Goal: Task Accomplishment & Management: Manage account settings

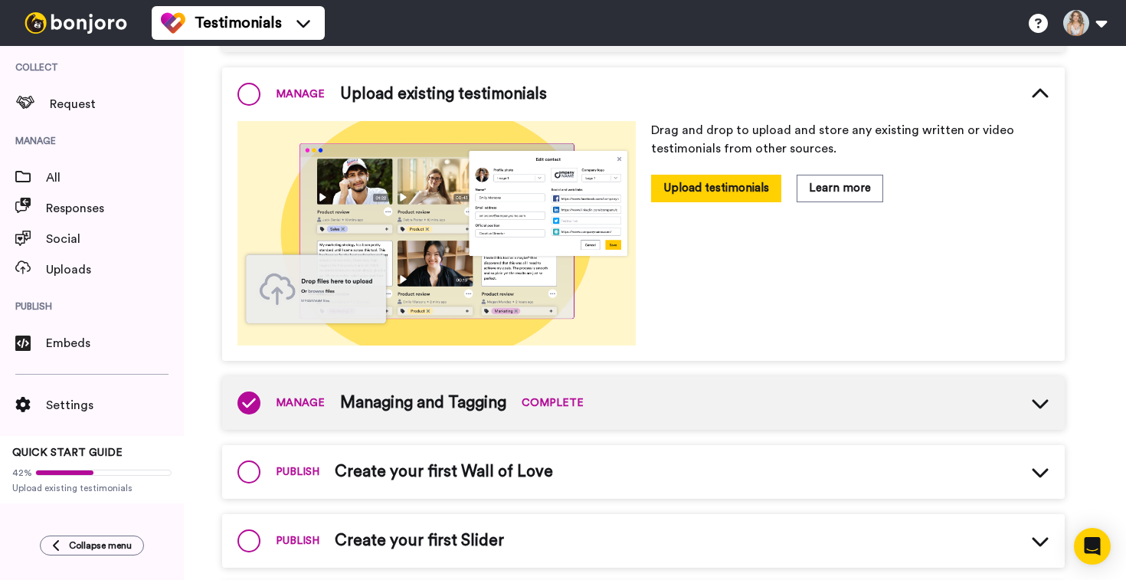
scroll to position [397, 0]
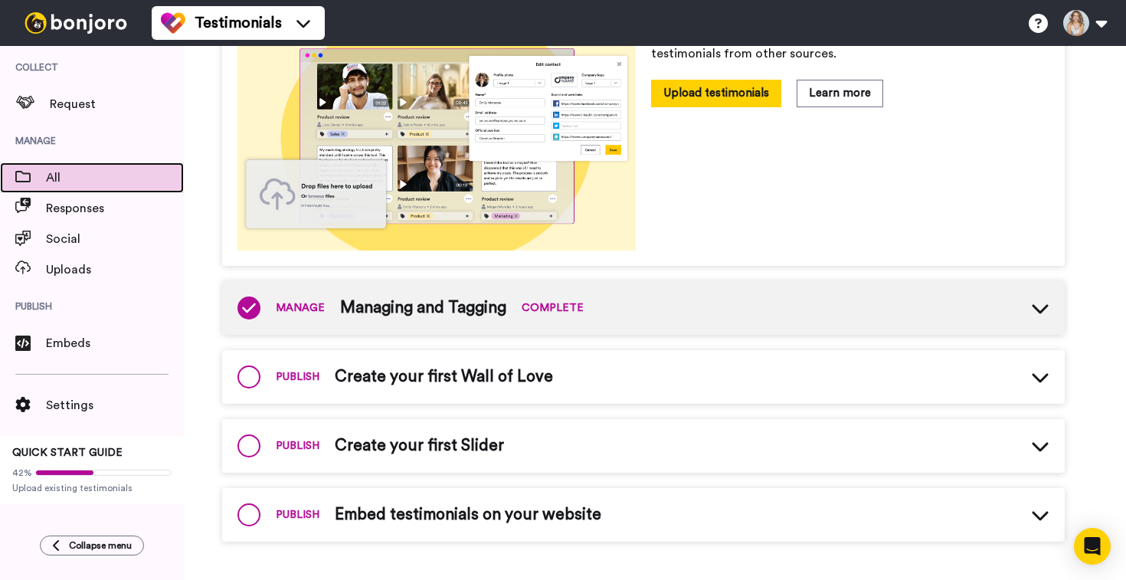
click at [70, 177] on span "All" at bounding box center [115, 177] width 138 height 18
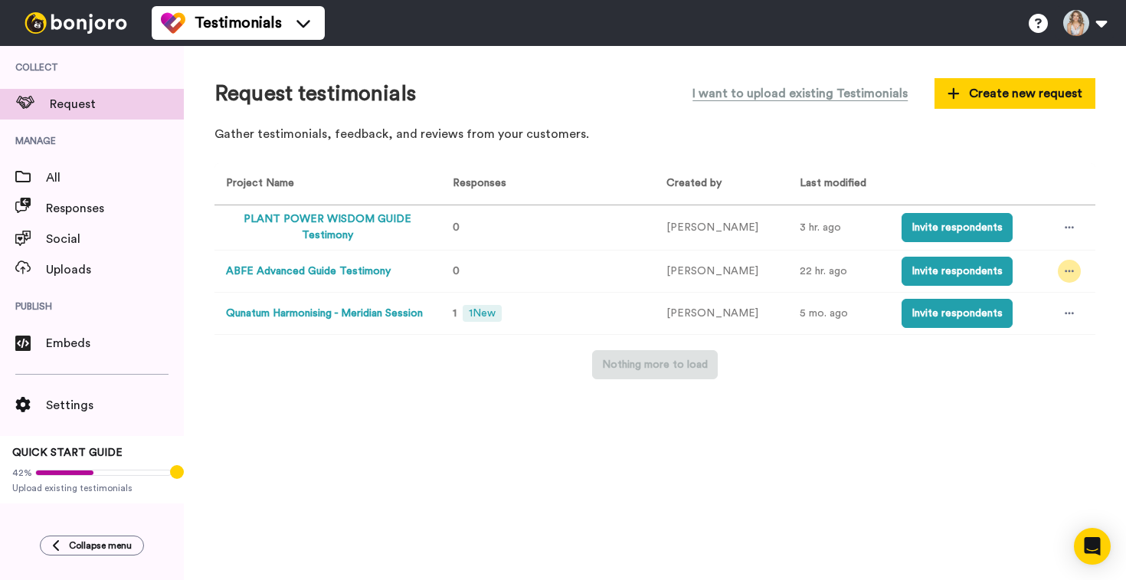
click at [1064, 272] on icon at bounding box center [1068, 271] width 9 height 11
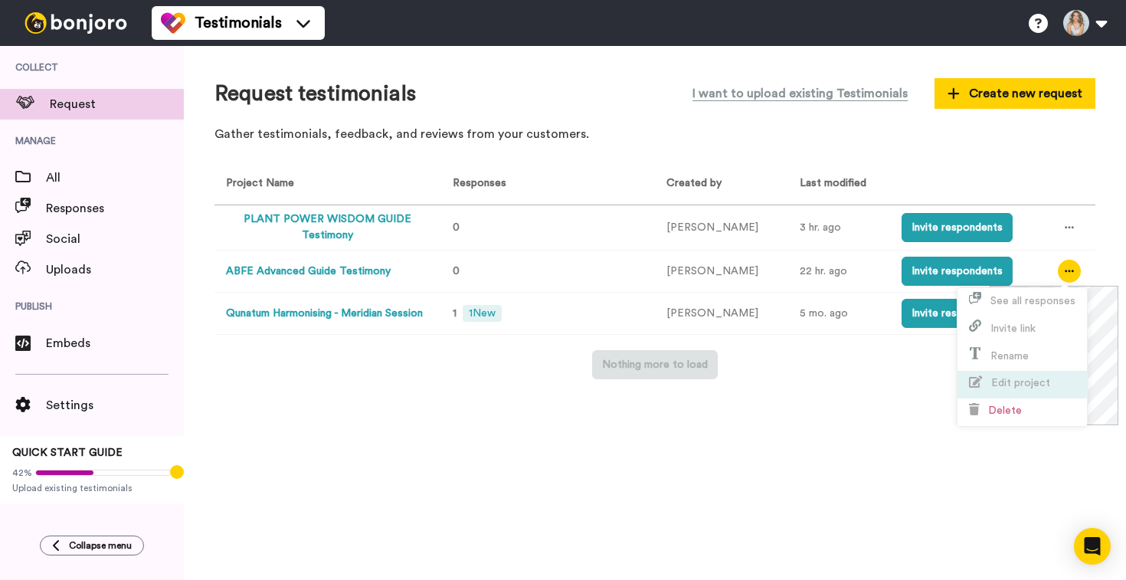
click at [990, 388] on span "Edit project" at bounding box center [1009, 382] width 81 height 11
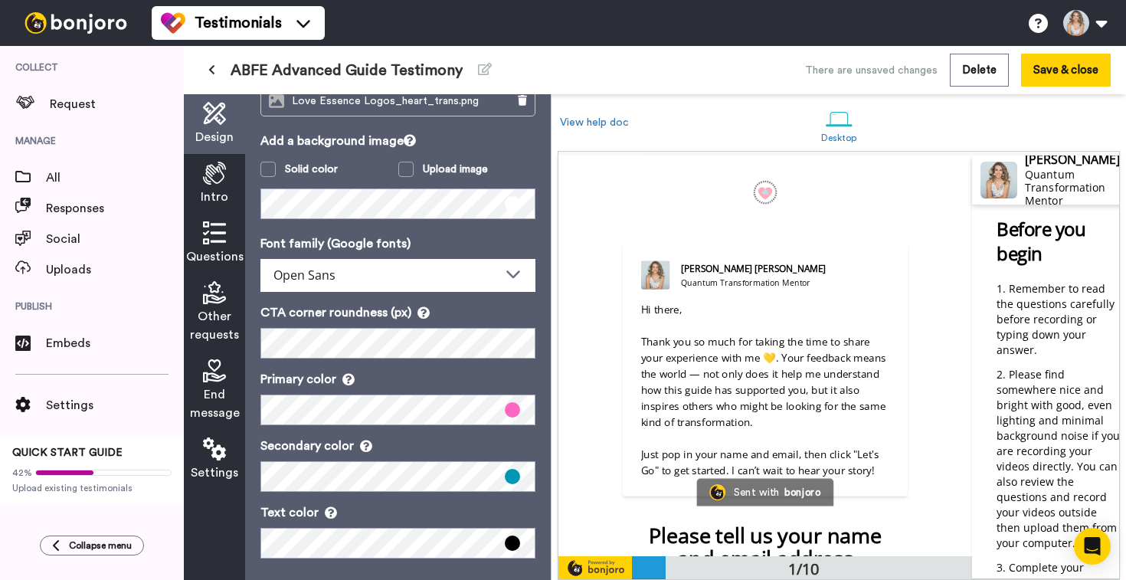
scroll to position [121, 0]
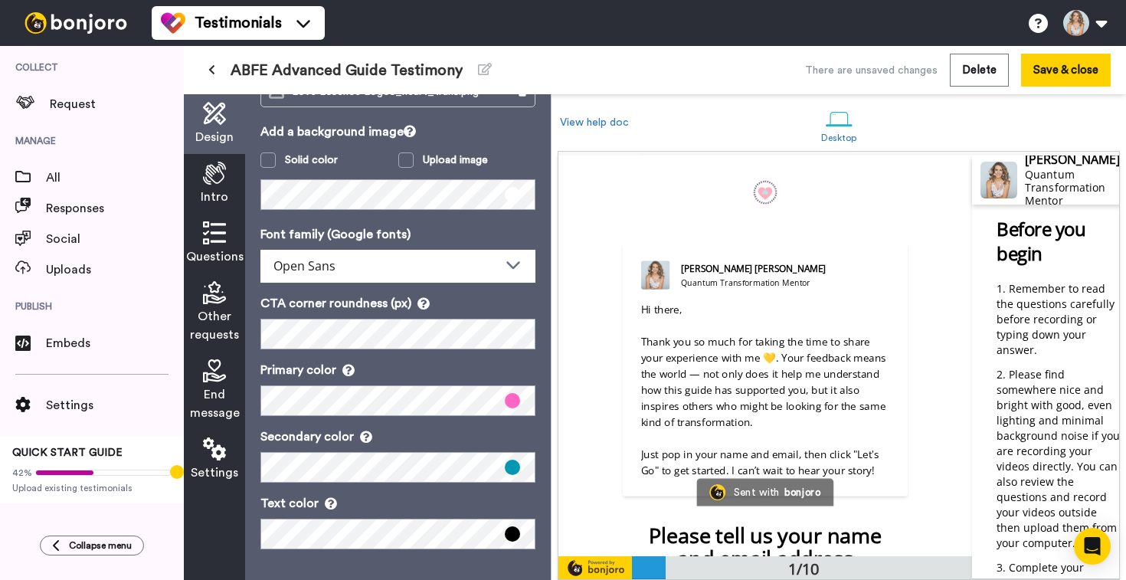
click at [206, 244] on icon at bounding box center [214, 232] width 23 height 23
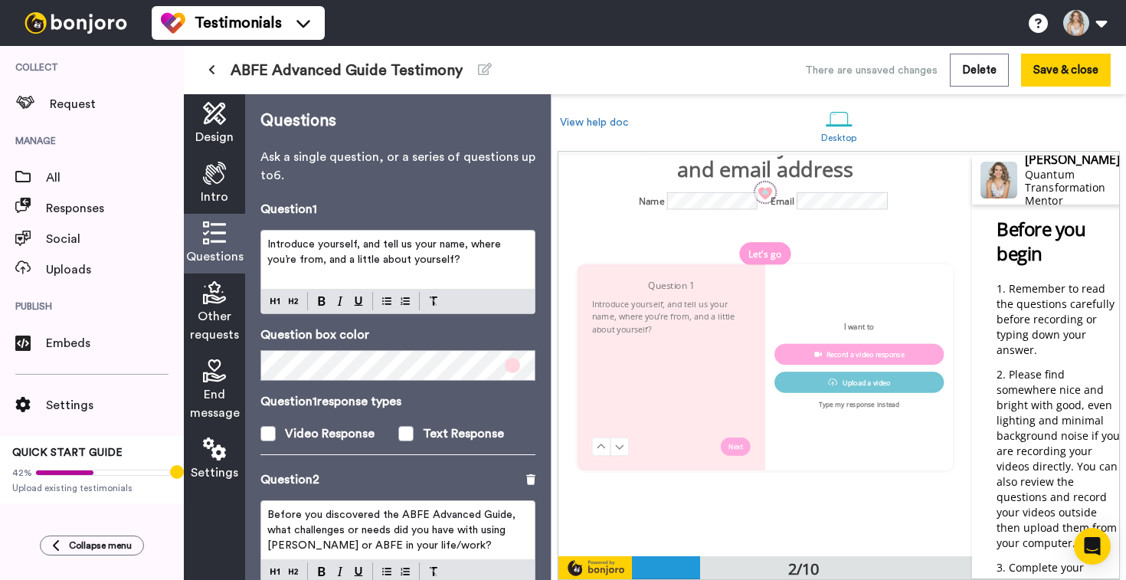
scroll to position [400, 0]
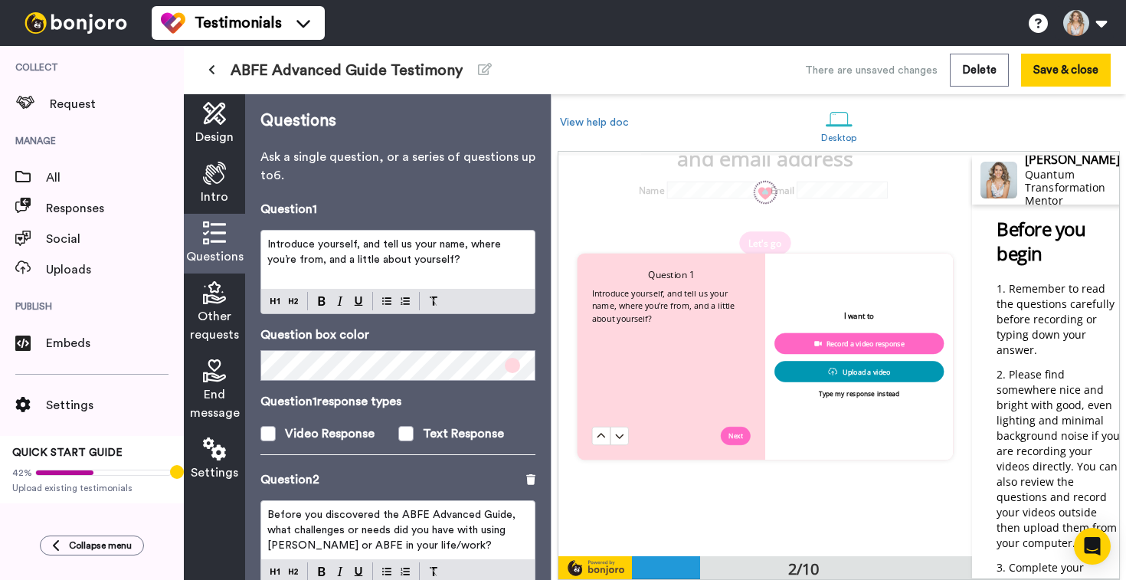
click at [430, 254] on p "Introduce yourself, and tell us your name, where you’re from, and a little abou…" at bounding box center [397, 252] width 261 height 31
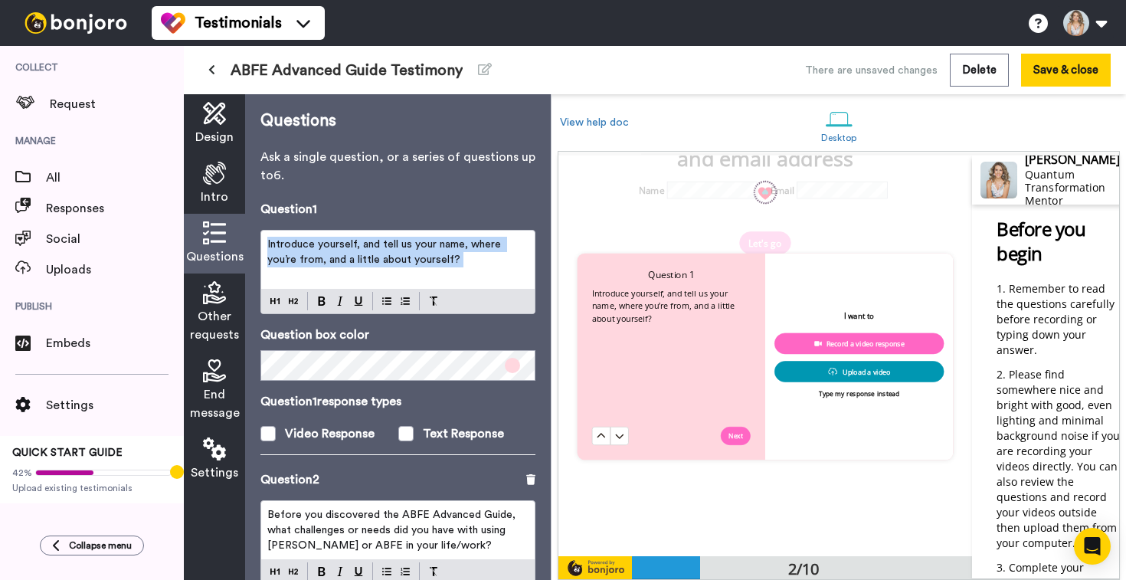
click at [430, 254] on p "Introduce yourself, and tell us your name, where you’re from, and a little abou…" at bounding box center [397, 252] width 261 height 31
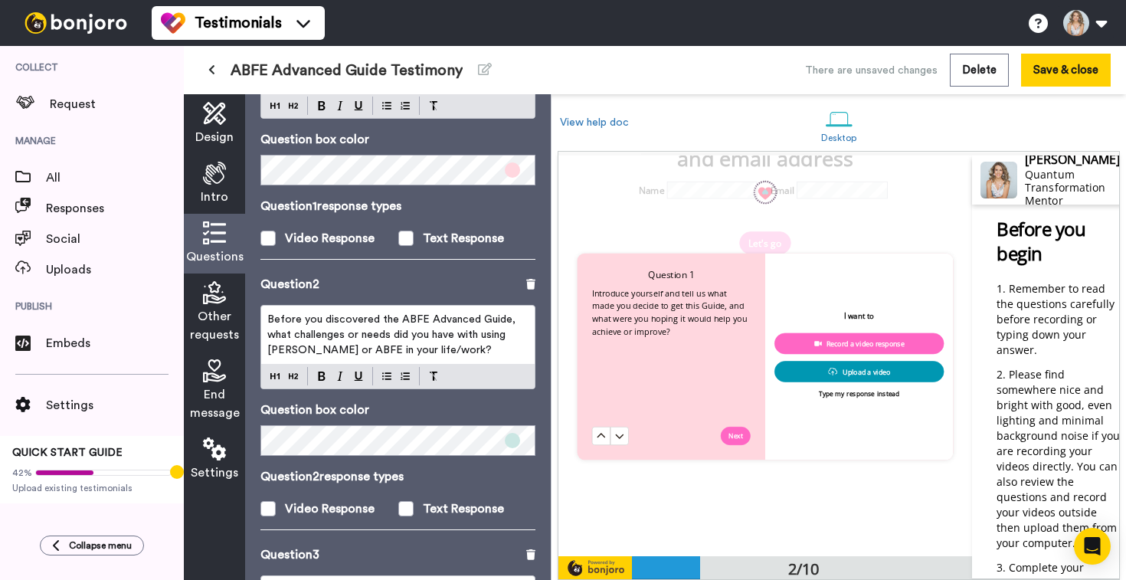
scroll to position [231, 0]
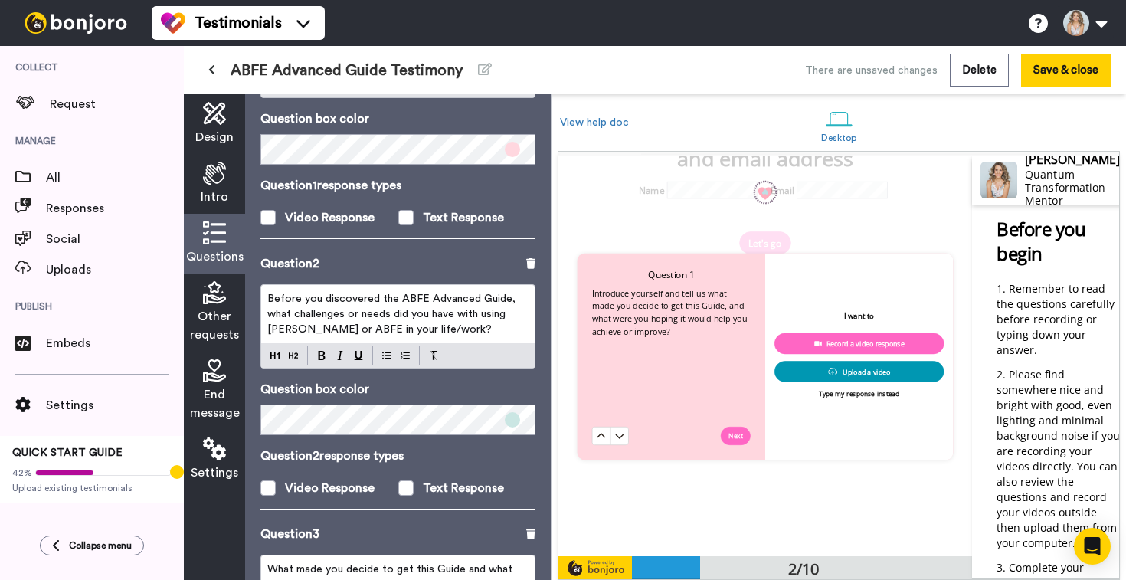
click at [417, 319] on span "Before you discovered the ABFE Advanced Guide, what challenges or needs did you…" at bounding box center [392, 313] width 251 height 41
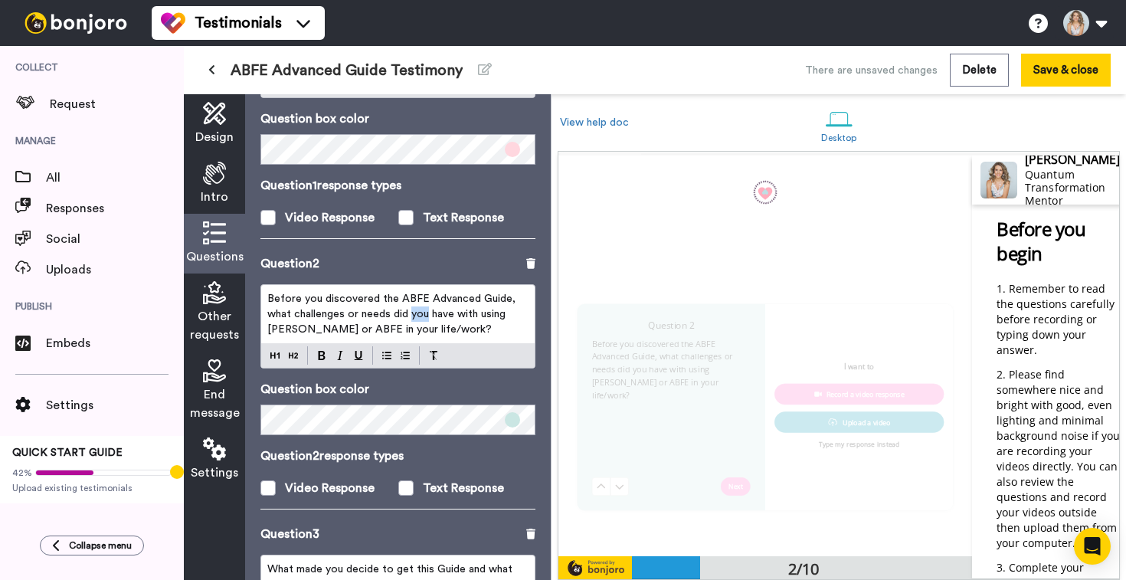
click at [417, 319] on span "Before you discovered the ABFE Advanced Guide, what challenges or needs did you…" at bounding box center [392, 313] width 251 height 41
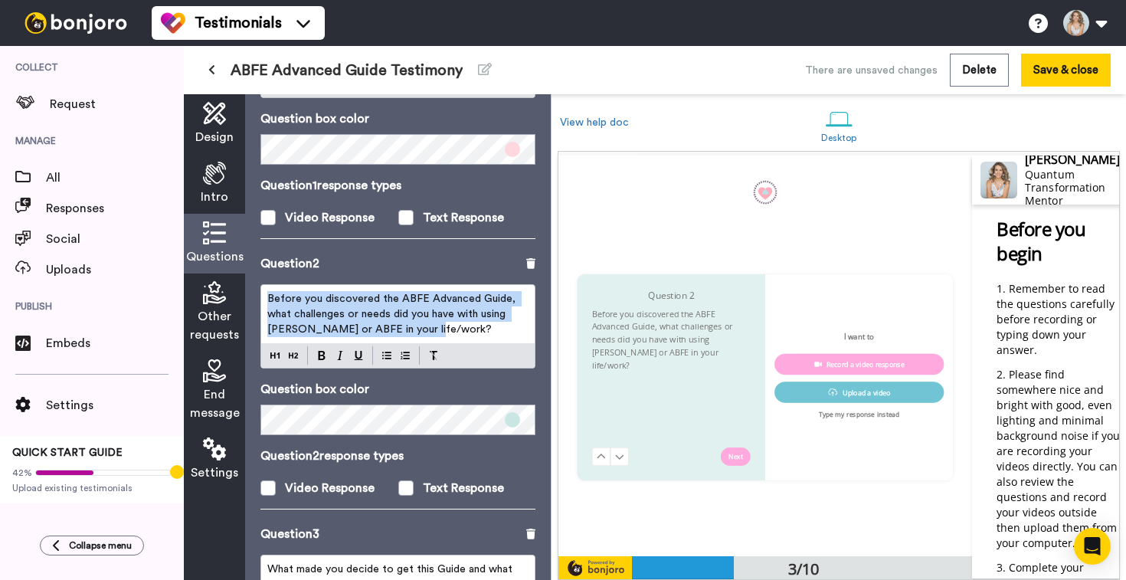
click at [417, 319] on span "Before you discovered the ABFE Advanced Guide, what challenges or needs did you…" at bounding box center [392, 313] width 251 height 41
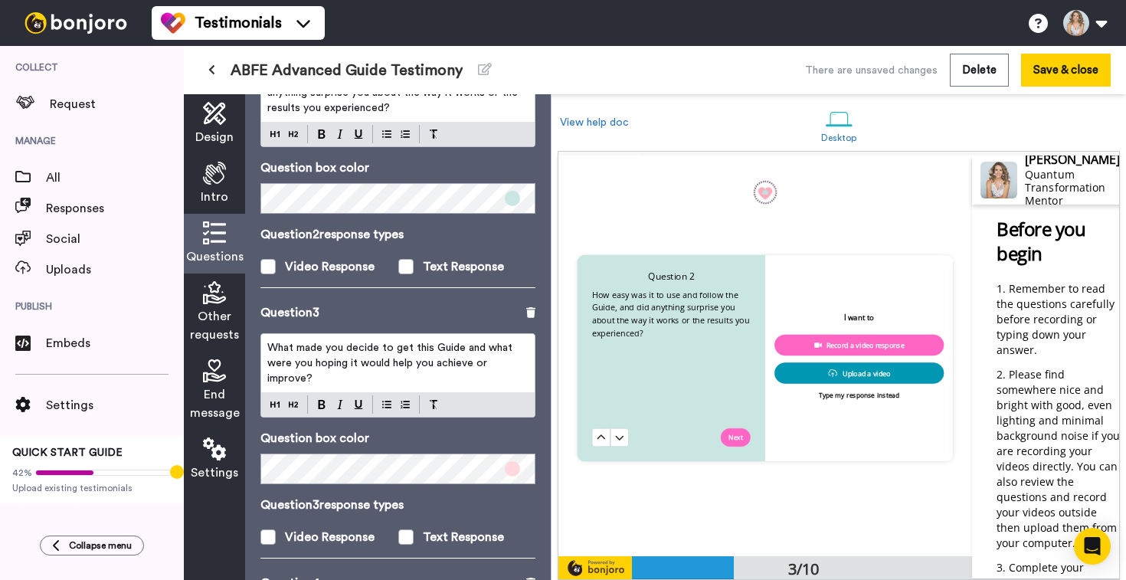
scroll to position [476, 0]
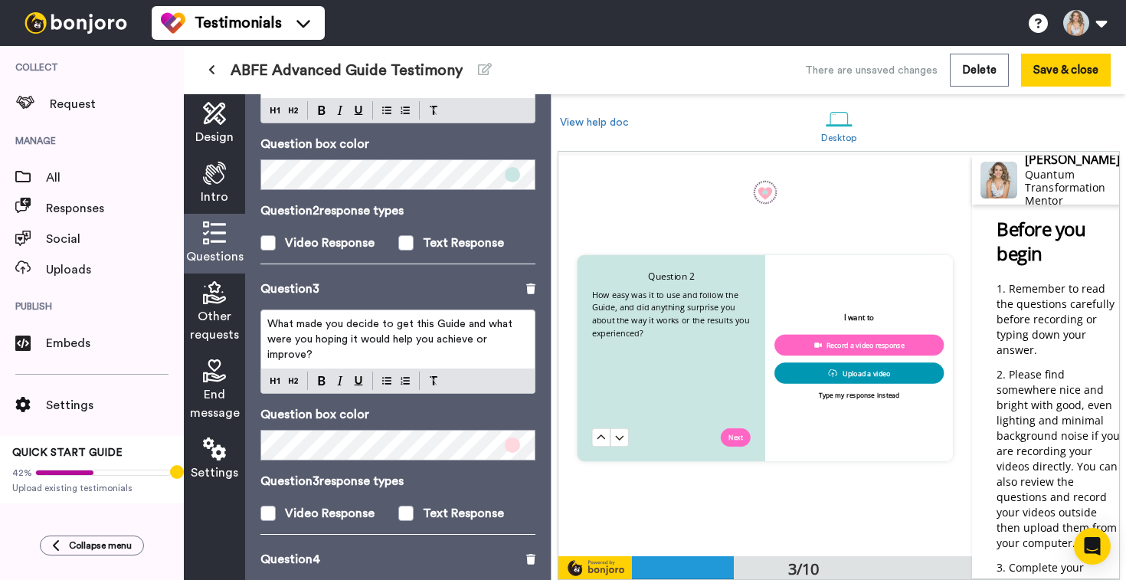
click at [396, 348] on p "What made you decide to get this Guide and what were you hoping it would help y…" at bounding box center [397, 339] width 261 height 46
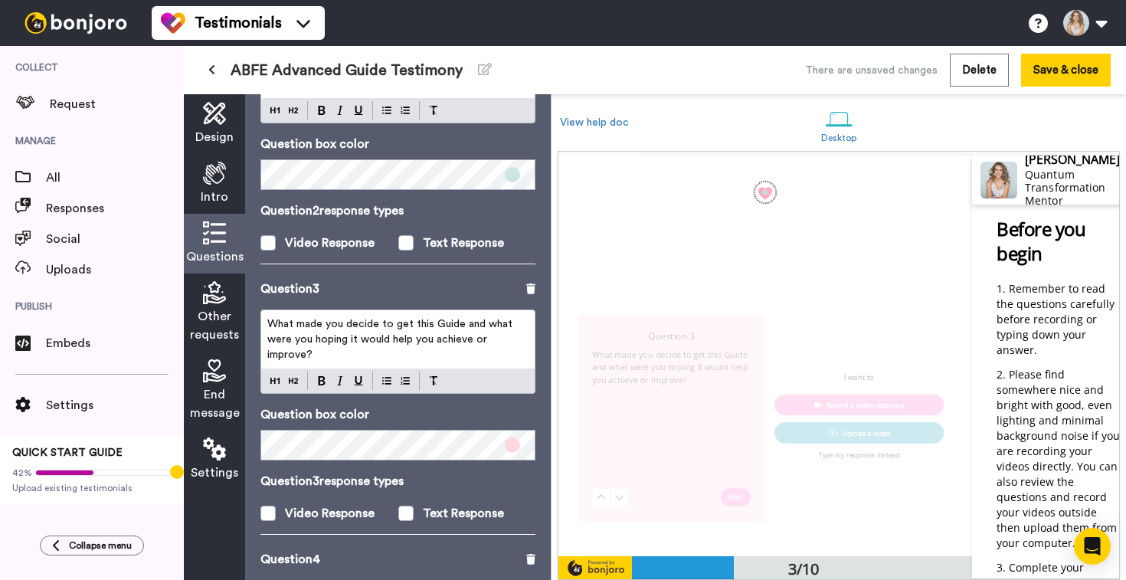
click at [396, 348] on p "What made you decide to get this Guide and what were you hoping it would help y…" at bounding box center [397, 339] width 261 height 46
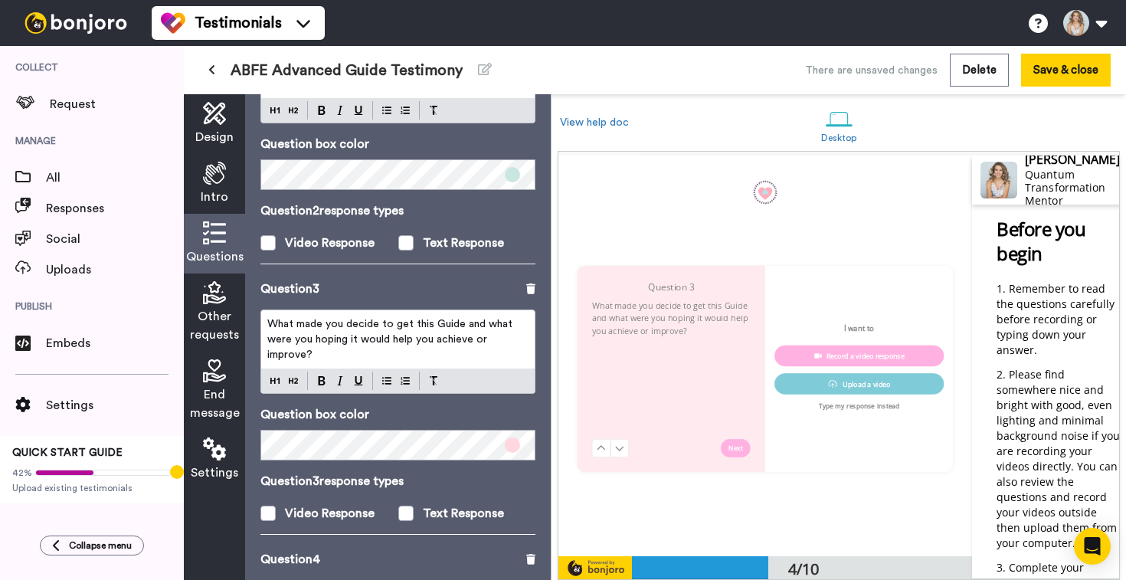
click at [396, 348] on p "What made you decide to get this Guide and what were you hoping it would help y…" at bounding box center [397, 339] width 261 height 46
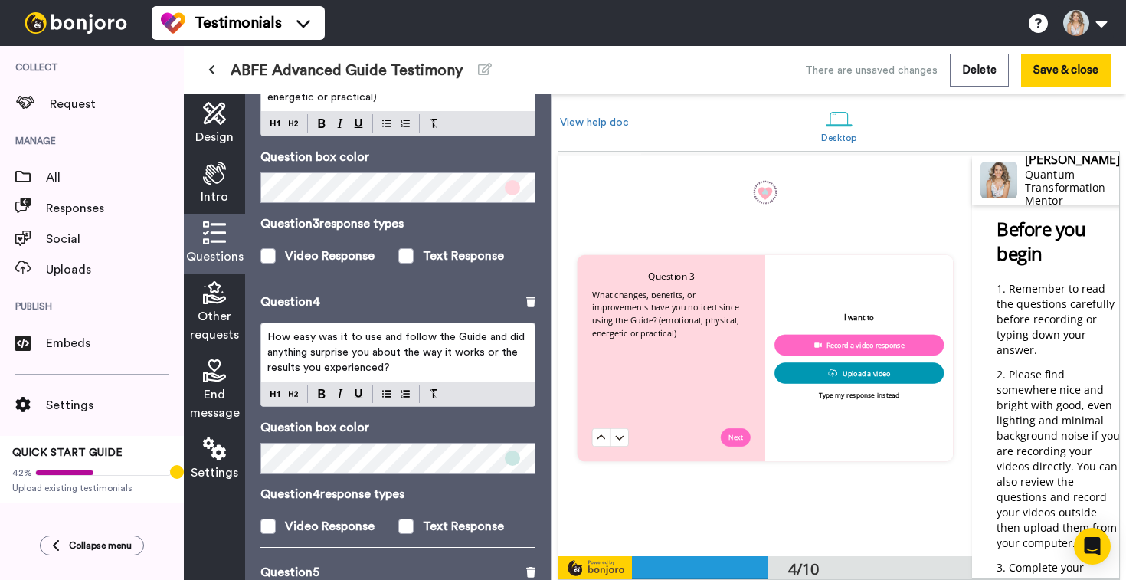
scroll to position [771, 0]
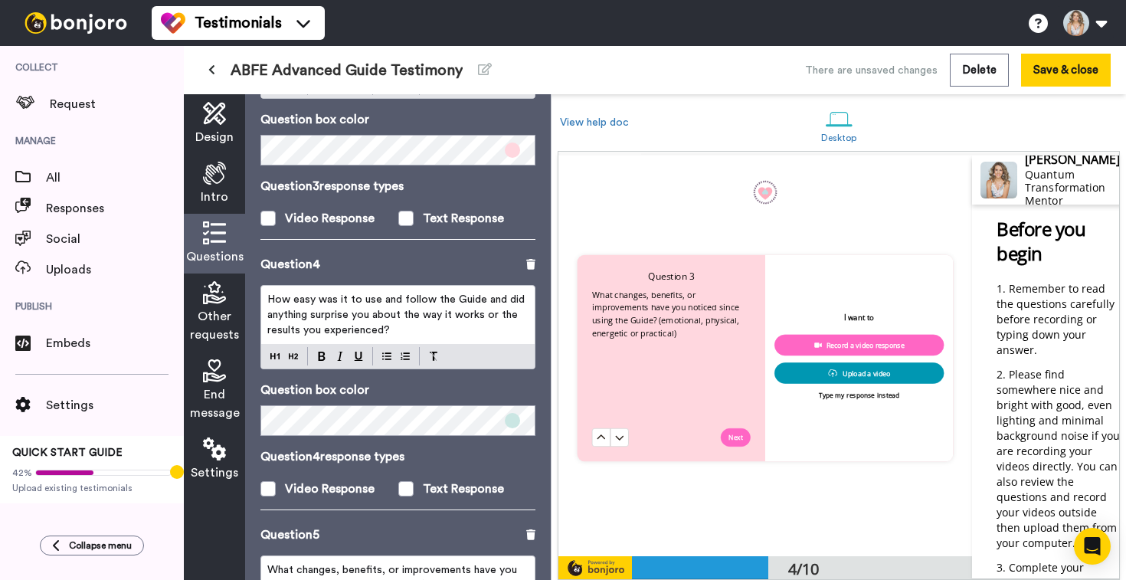
click at [386, 322] on p "How easy was it to use and follow the Guide and did anything surprise you about…" at bounding box center [397, 315] width 261 height 46
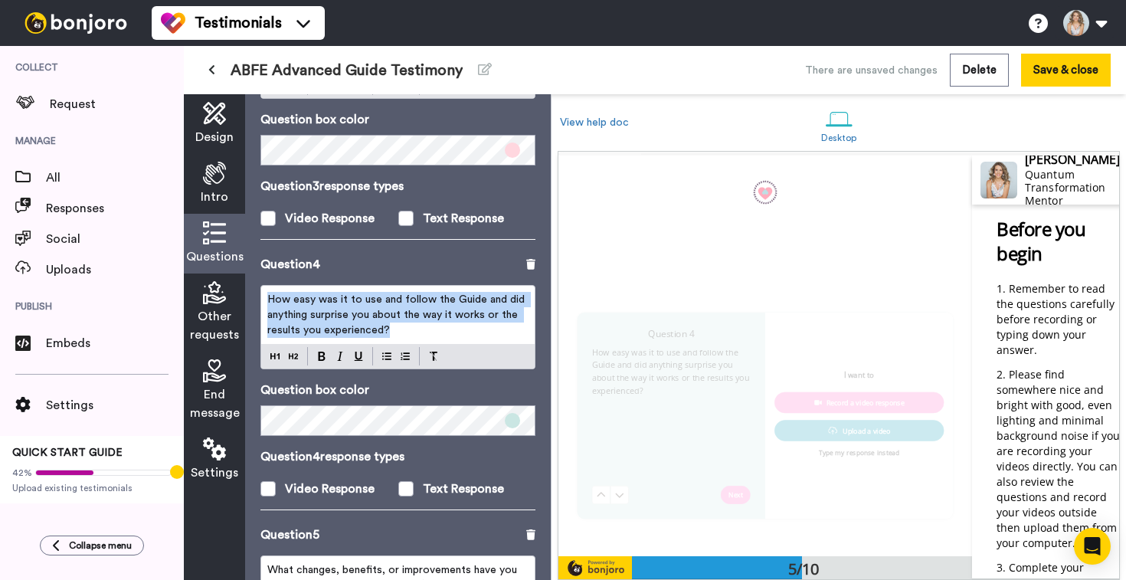
click at [386, 322] on p "How easy was it to use and follow the Guide and did anything surprise you about…" at bounding box center [397, 315] width 261 height 46
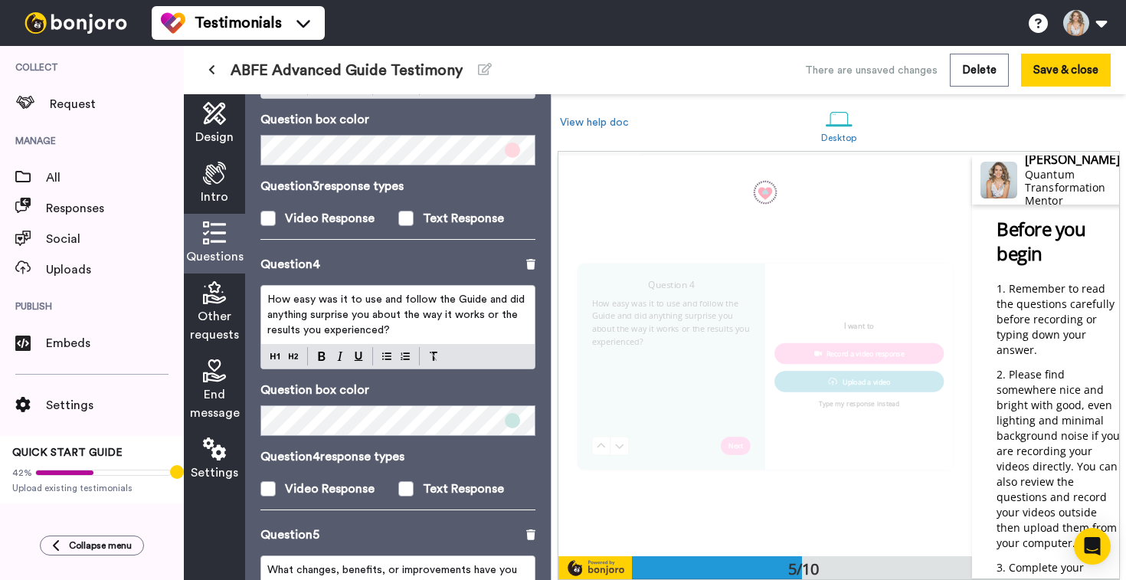
click at [386, 322] on p "How easy was it to use and follow the Guide and did anything surprise you about…" at bounding box center [397, 315] width 261 height 46
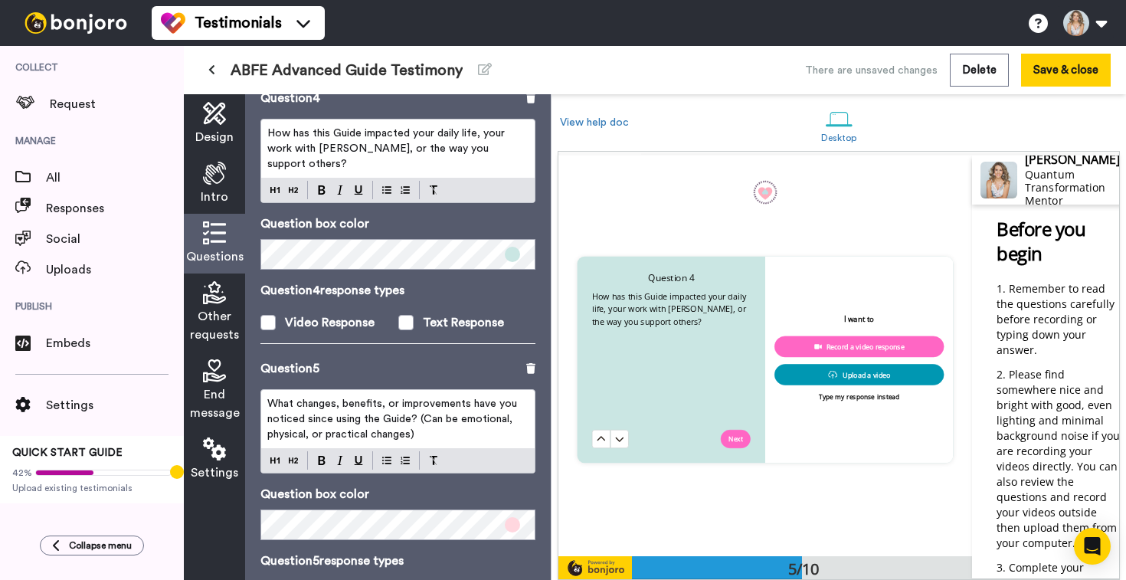
scroll to position [973, 0]
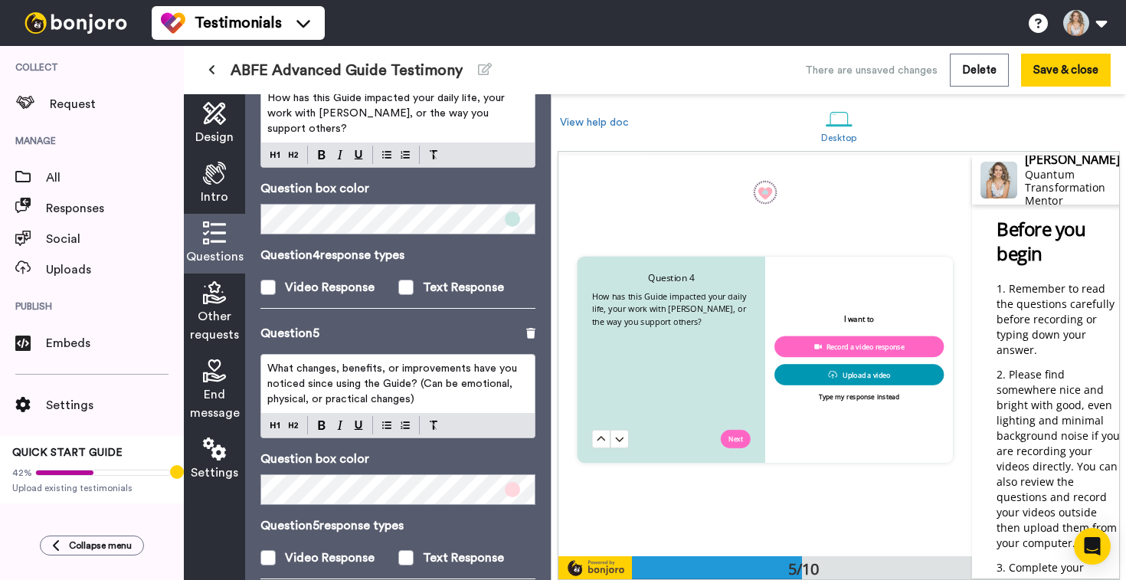
click at [348, 386] on span "What changes, benefits, or improvements have you noticed since using the Guide?…" at bounding box center [393, 383] width 253 height 41
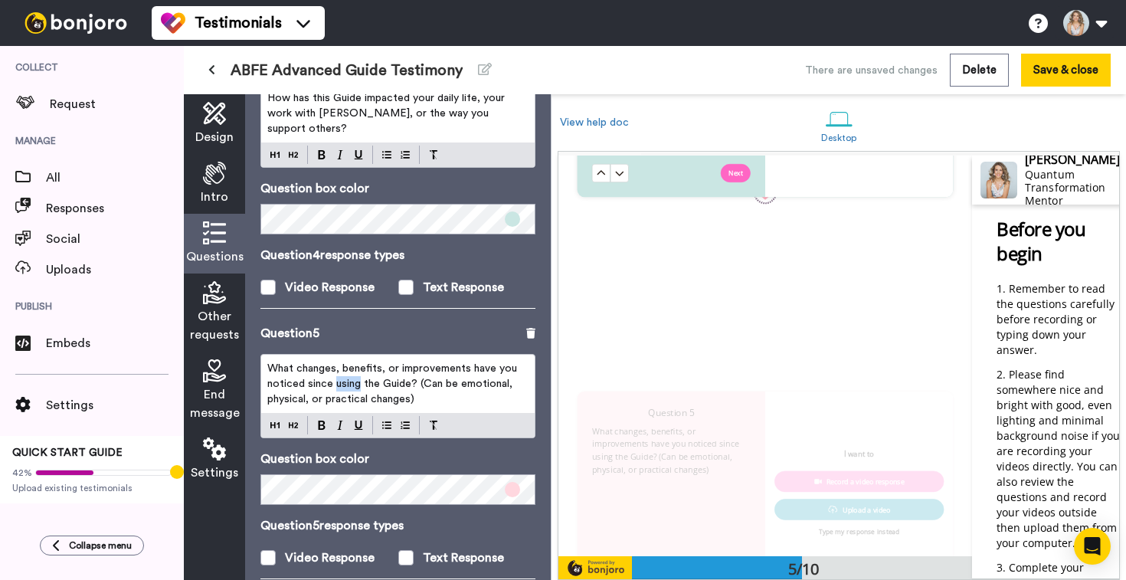
click at [348, 386] on span "What changes, benefits, or improvements have you noticed since using the Guide?…" at bounding box center [393, 383] width 253 height 41
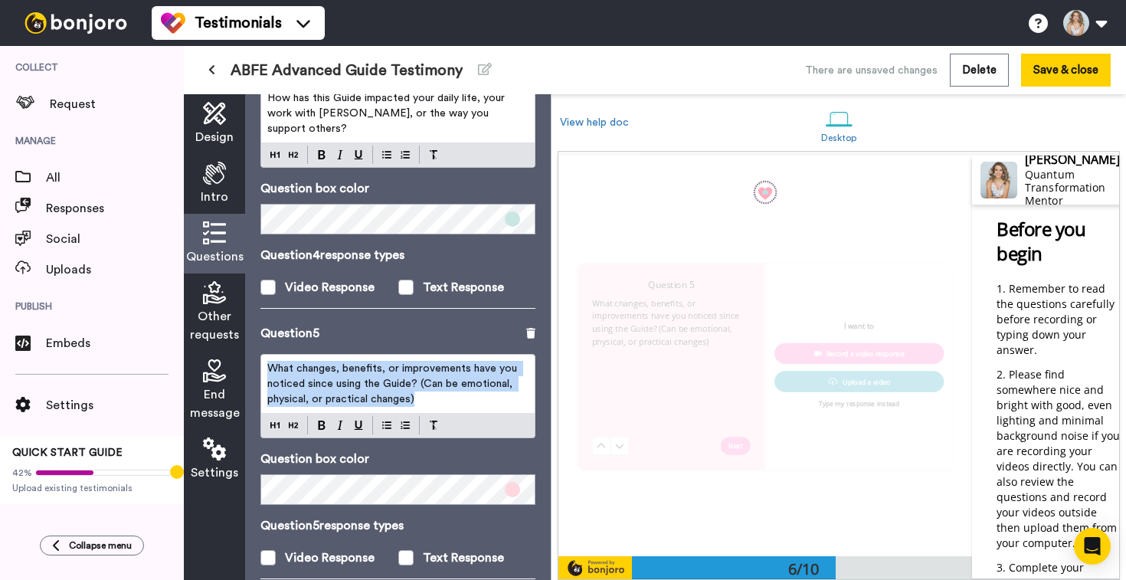
click at [348, 386] on span "What changes, benefits, or improvements have you noticed since using the Guide?…" at bounding box center [393, 383] width 253 height 41
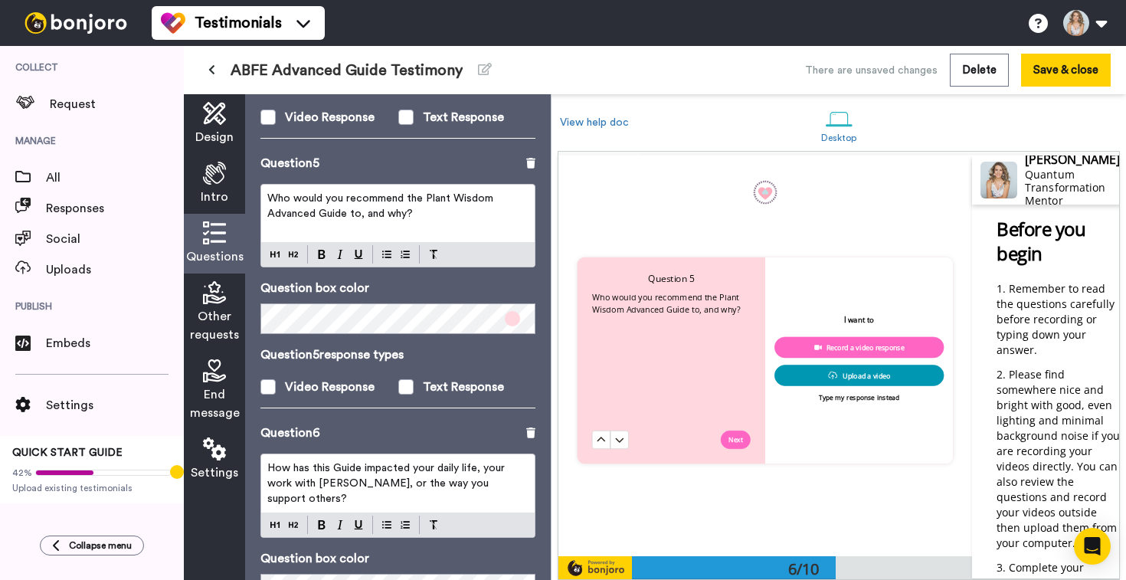
scroll to position [1215, 0]
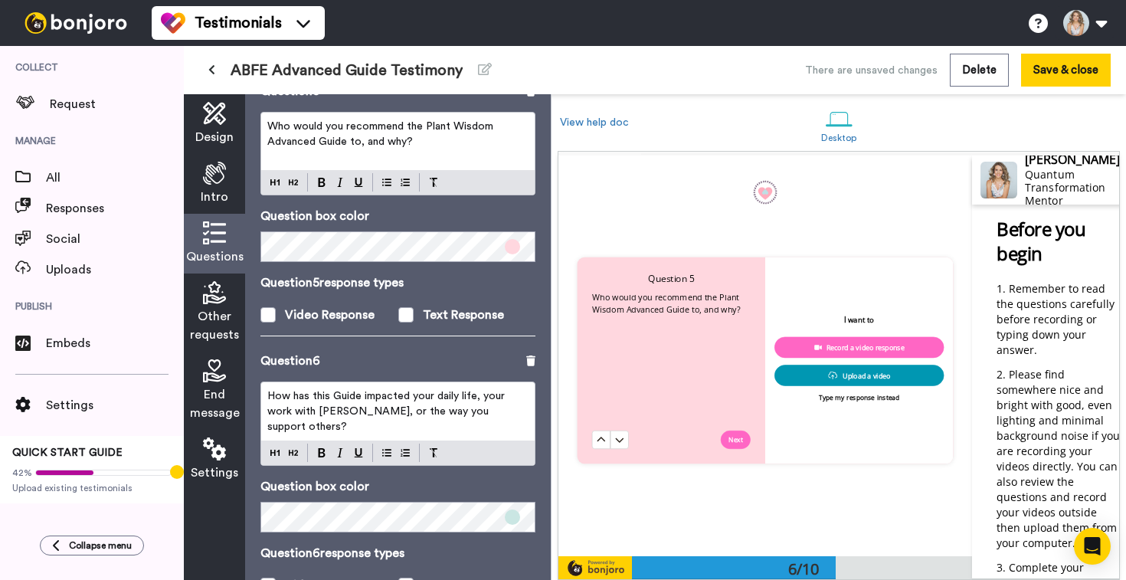
click at [398, 409] on span "How has this Guide impacted your daily life, your work with [PERSON_NAME], or t…" at bounding box center [387, 411] width 240 height 41
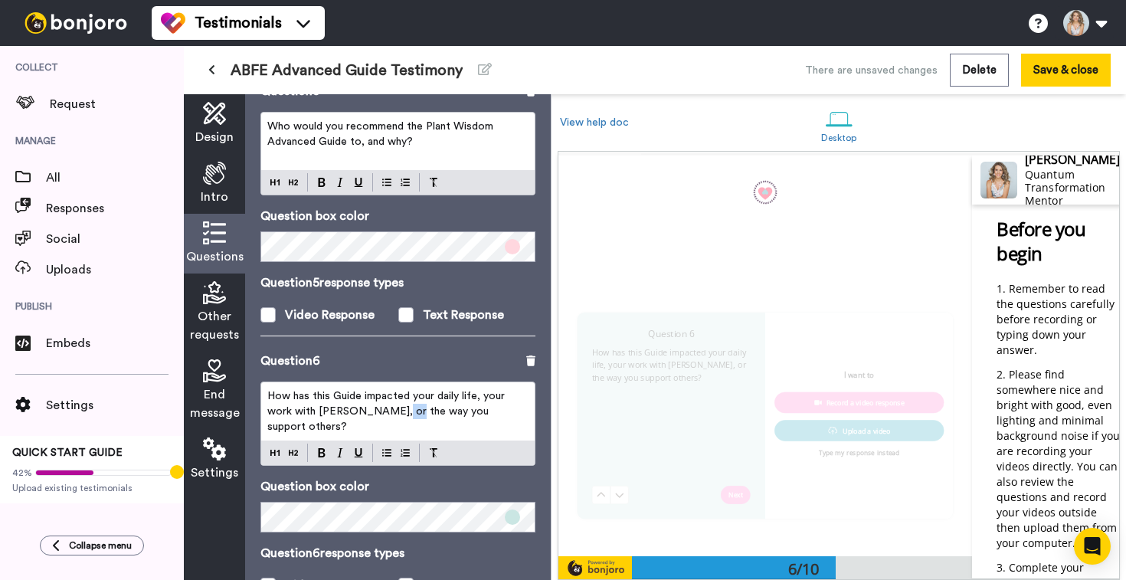
click at [398, 409] on span "How has this Guide impacted your daily life, your work with [PERSON_NAME], or t…" at bounding box center [387, 411] width 240 height 41
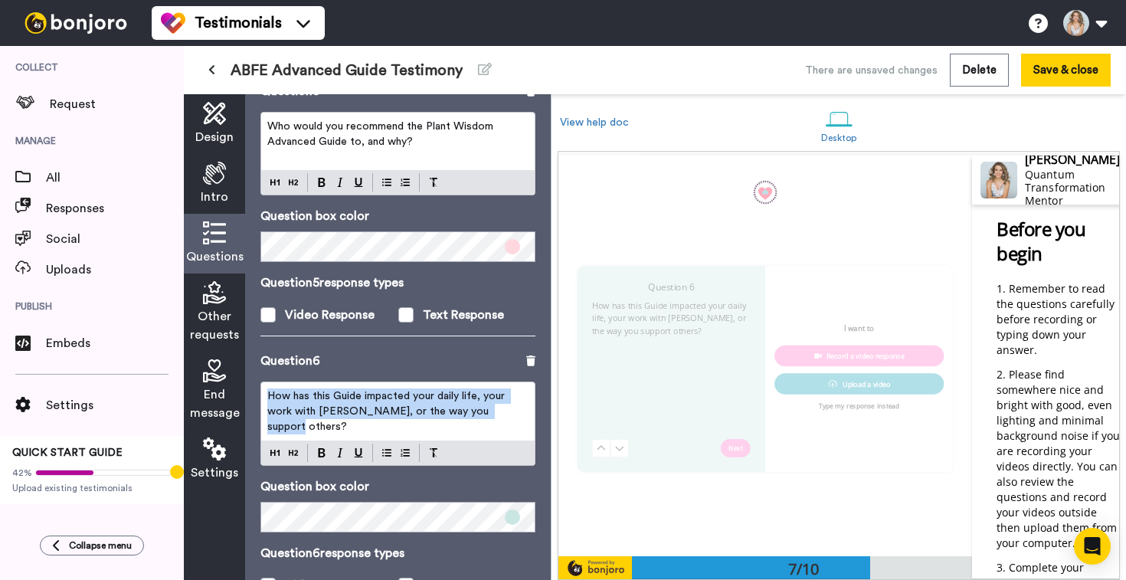
click at [398, 409] on span "How has this Guide impacted your daily life, your work with [PERSON_NAME], or t…" at bounding box center [387, 411] width 240 height 41
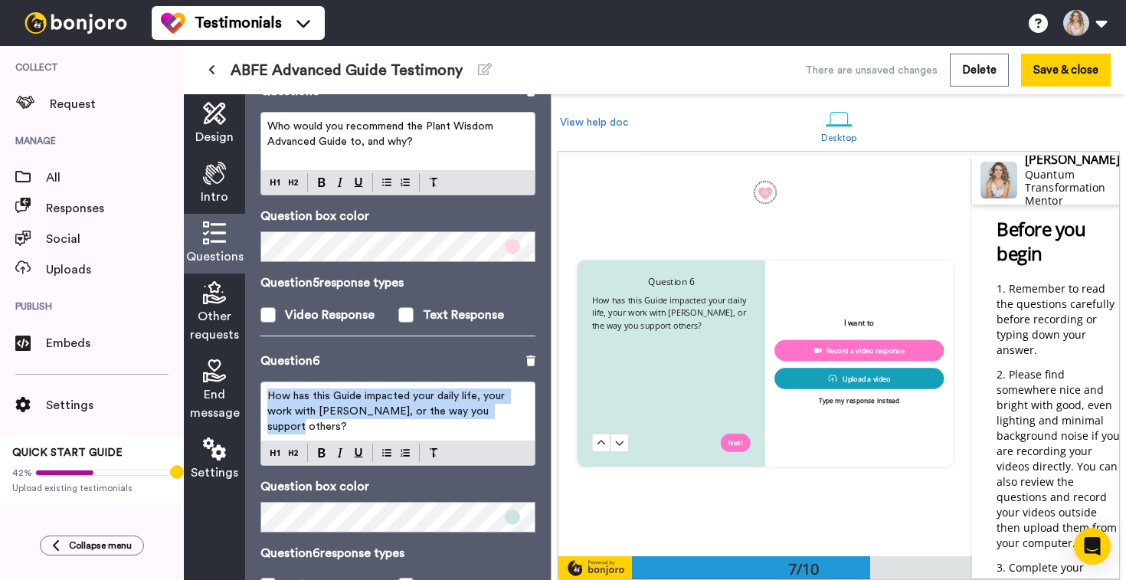
scroll to position [2396, 0]
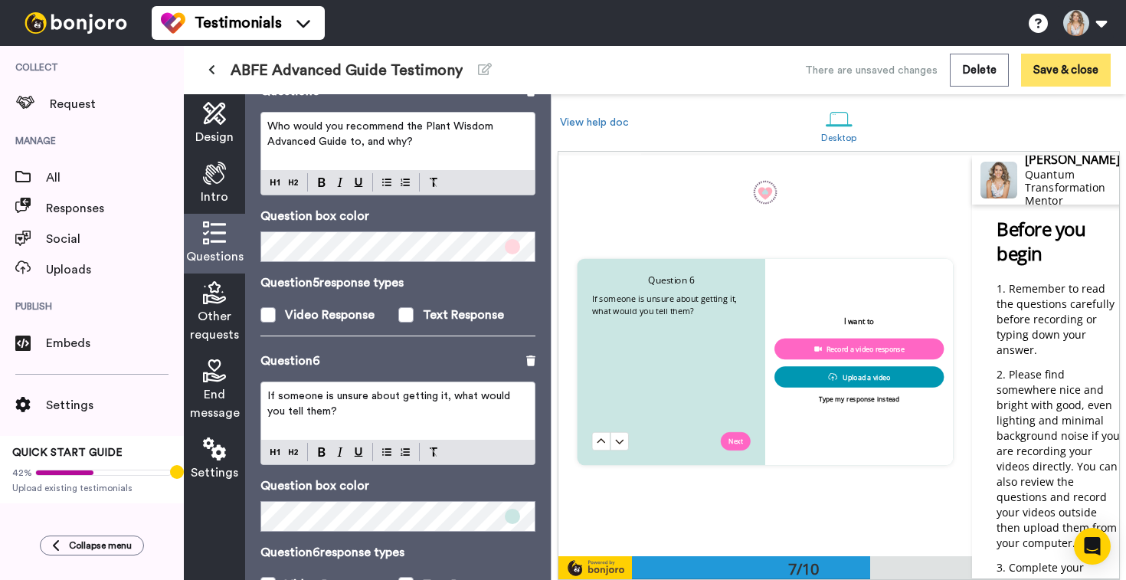
click at [1049, 81] on button "Save & close" at bounding box center [1066, 70] width 90 height 33
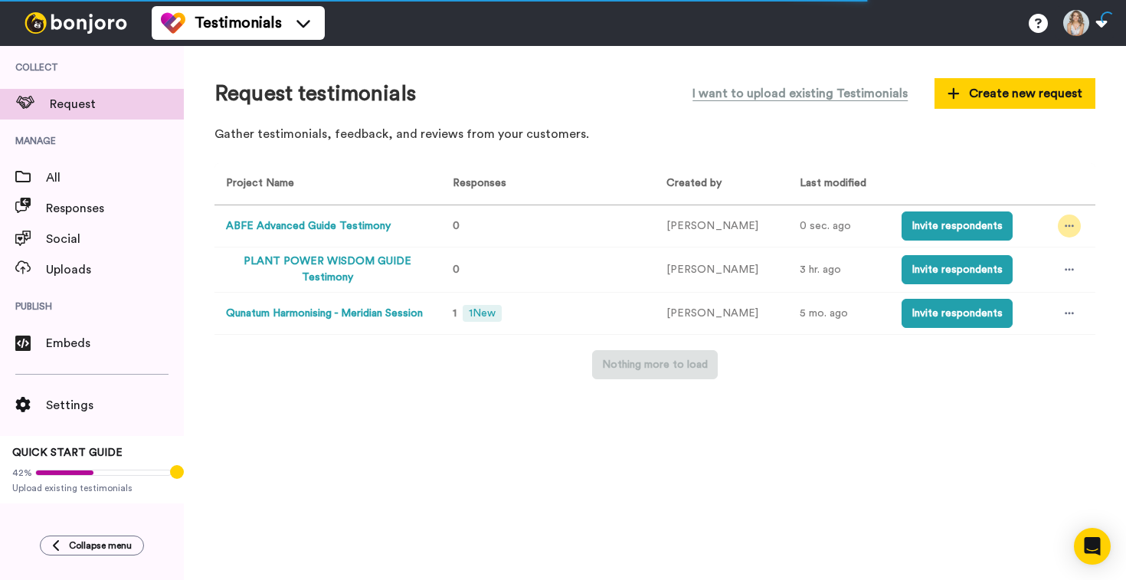
click at [1064, 226] on icon at bounding box center [1068, 226] width 9 height 2
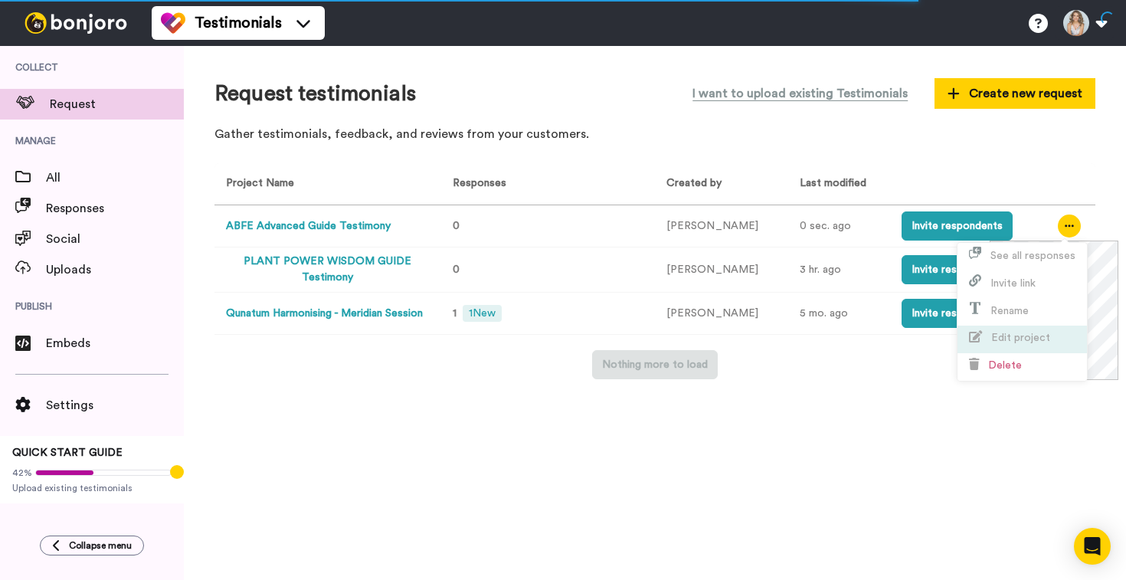
click at [1005, 340] on span "Edit project" at bounding box center [1020, 337] width 59 height 11
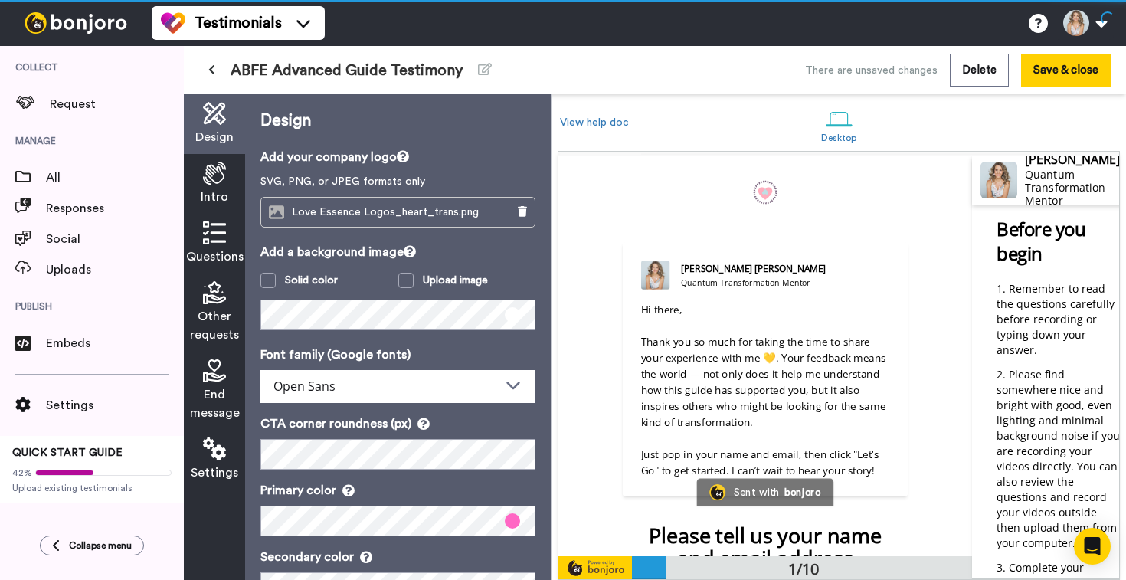
scroll to position [1, 0]
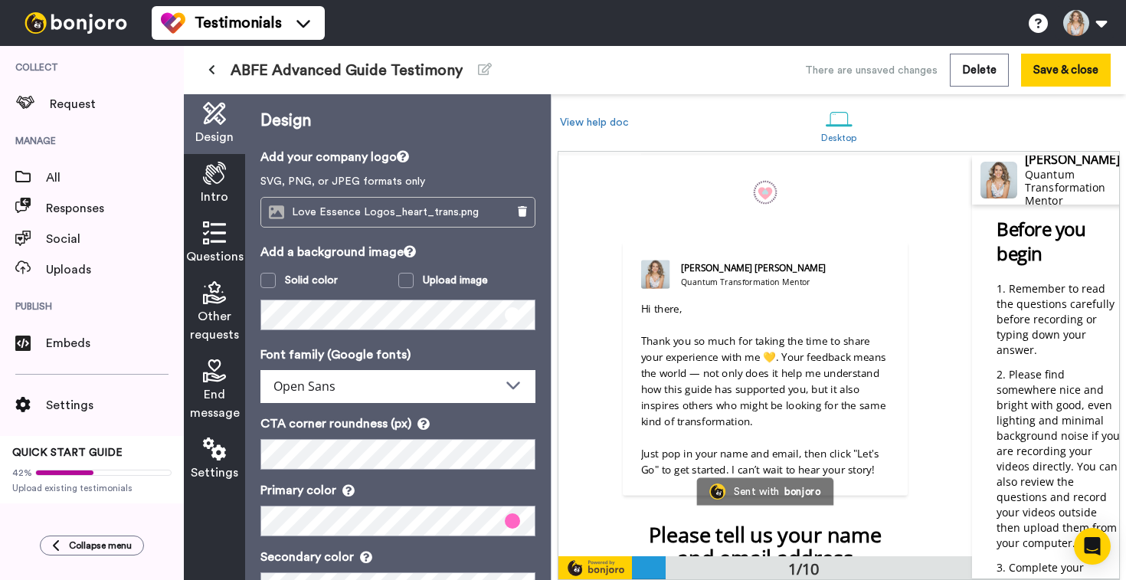
click at [214, 252] on span "Questions" at bounding box center [214, 256] width 57 height 18
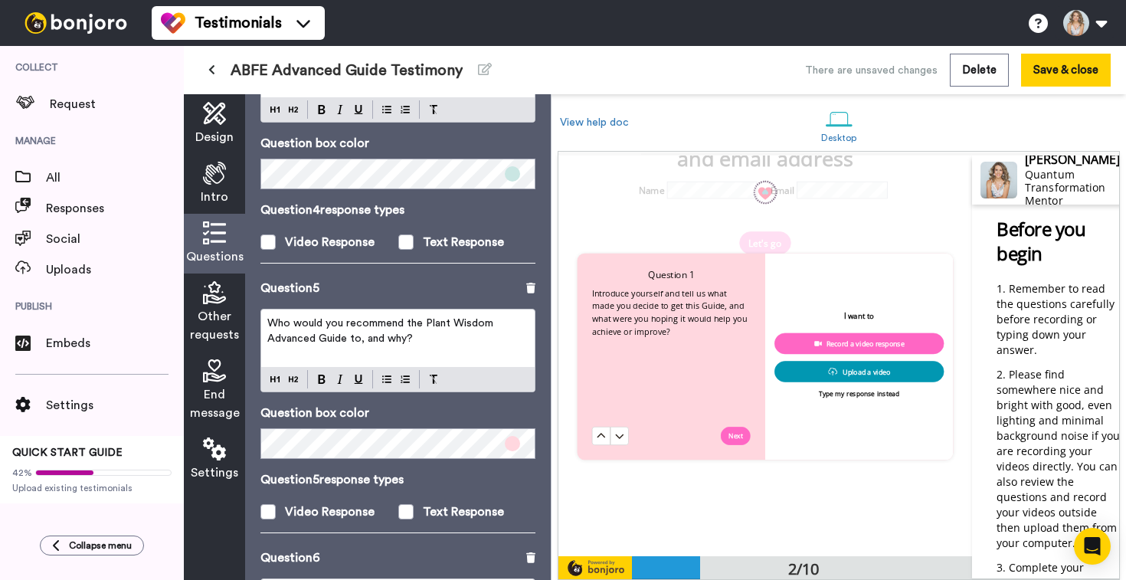
scroll to position [1287, 0]
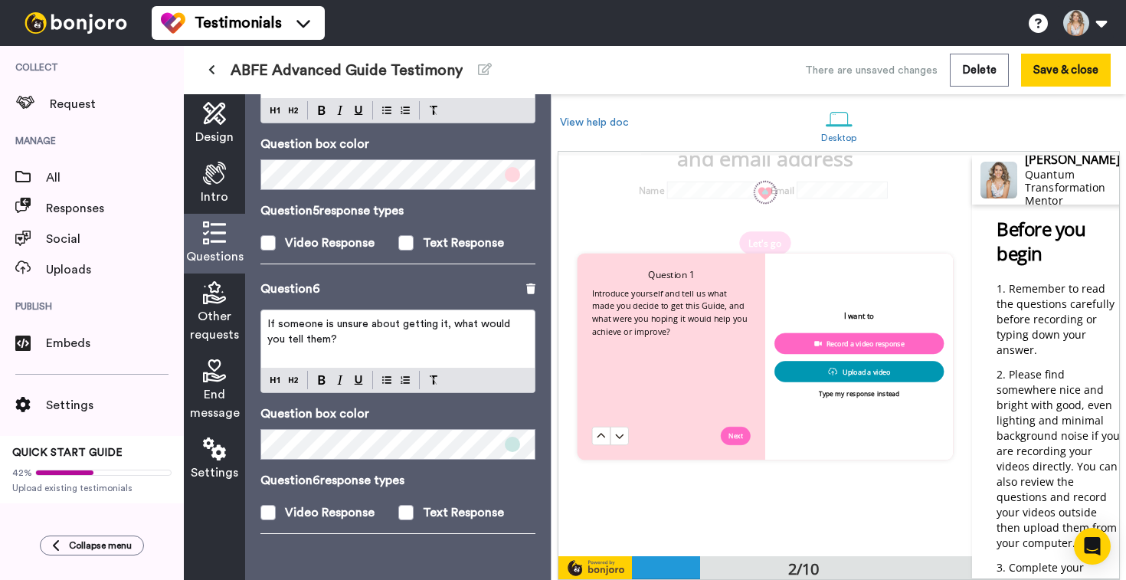
click at [372, 337] on p "If someone is unsure about getting it, what would you tell them?" at bounding box center [397, 331] width 261 height 31
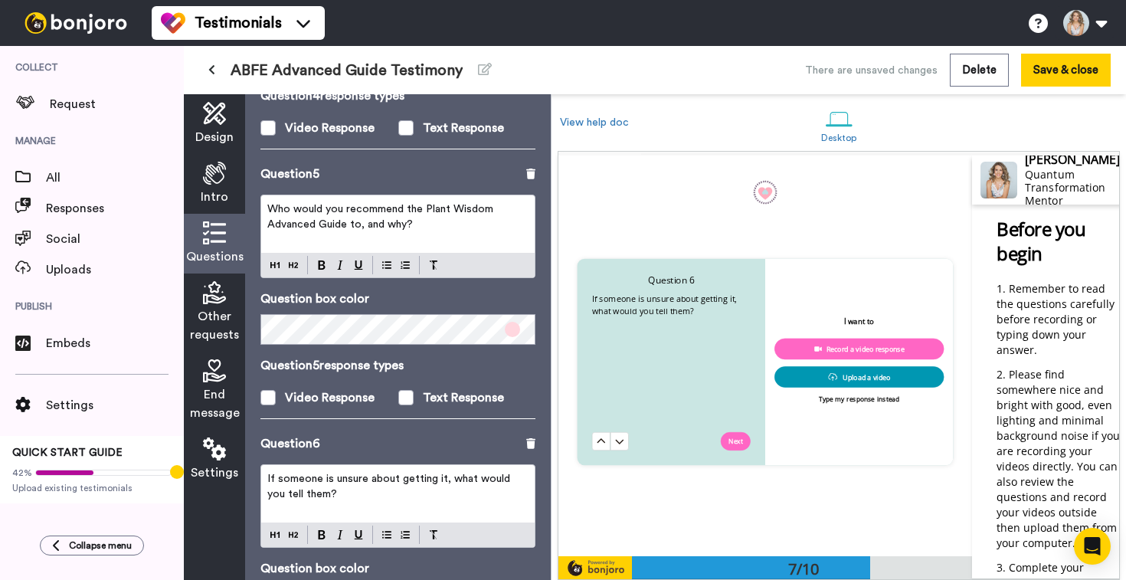
scroll to position [1125, 0]
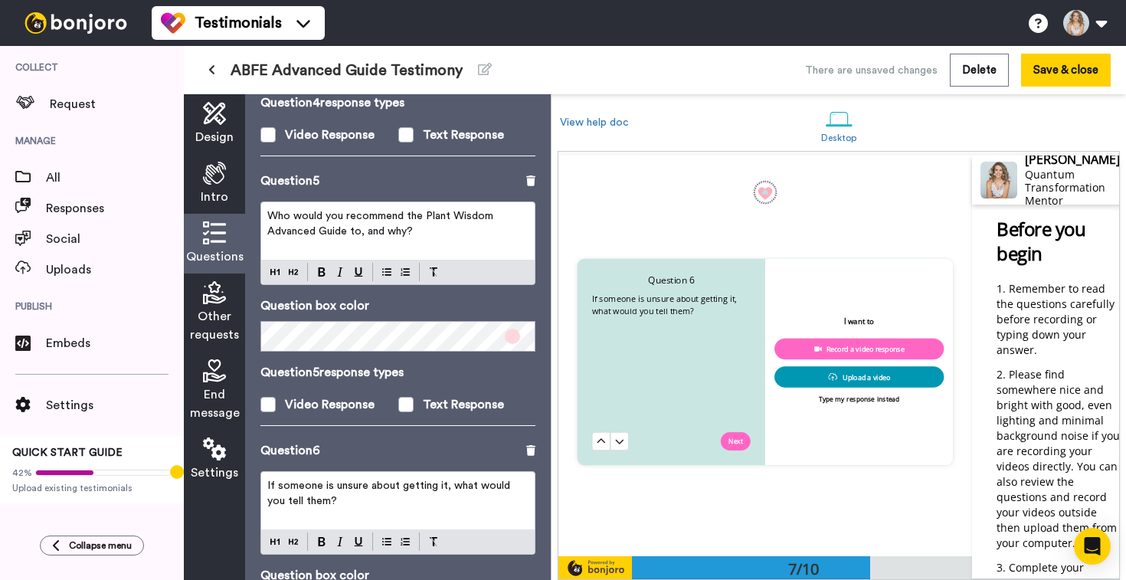
click at [356, 217] on span "Who would you recommend the Plant Wisdom Advanced Guide to, and why?" at bounding box center [381, 224] width 229 height 26
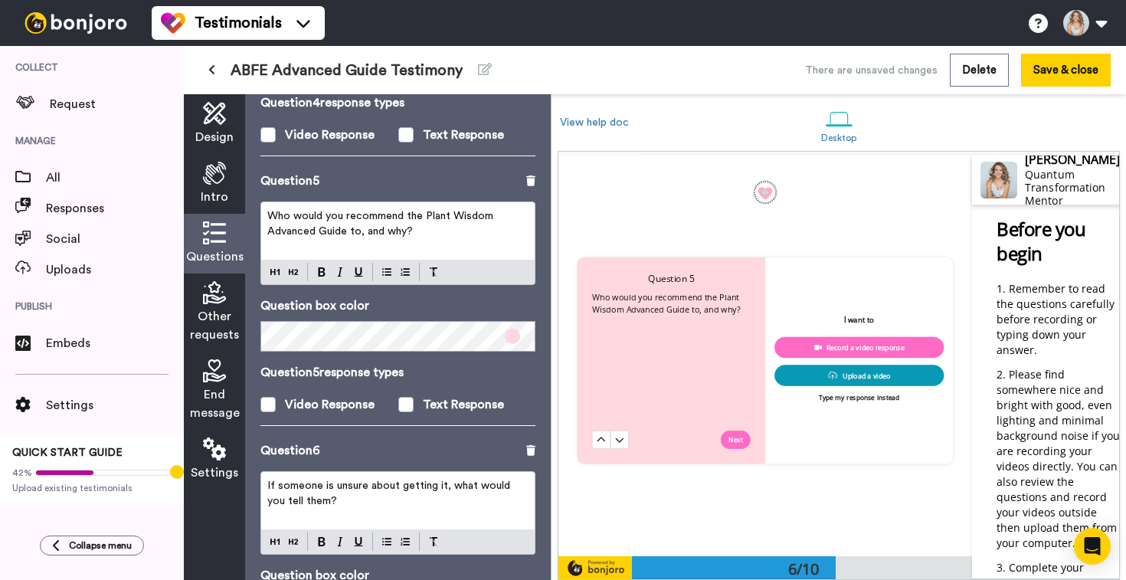
scroll to position [1997, 0]
drag, startPoint x: 347, startPoint y: 231, endPoint x: 426, endPoint y: 214, distance: 80.7
click at [426, 214] on span "Who would you recommend the Plant Wisdom Advanced Guide to, and why?" at bounding box center [381, 224] width 229 height 26
click at [495, 233] on p "Who would you recommend the Plant Wisdom Advanced Guide to, and why?" at bounding box center [397, 223] width 261 height 31
drag, startPoint x: 492, startPoint y: 216, endPoint x: 427, endPoint y: 216, distance: 64.3
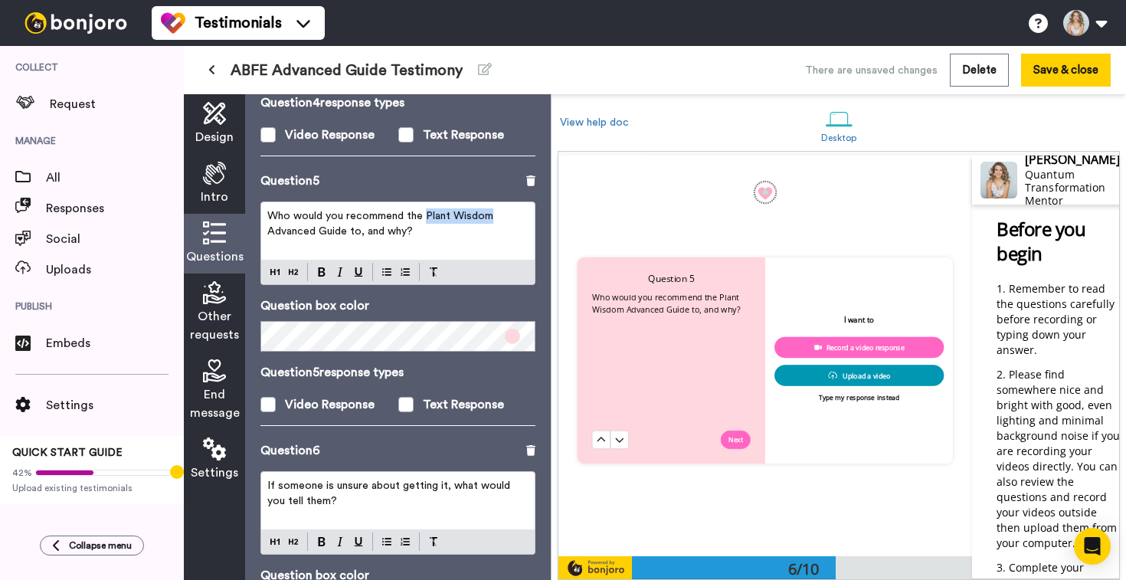
click at [427, 216] on span "Who would you recommend the Plant Wisdom Advanced Guide to, and why?" at bounding box center [381, 224] width 229 height 26
click at [498, 214] on p "Who would you recommend the Plant Wisdom Advanced Guide to, and why?" at bounding box center [397, 223] width 261 height 31
drag, startPoint x: 489, startPoint y: 217, endPoint x: 426, endPoint y: 217, distance: 63.6
click at [426, 217] on span "Who would you recommend the Plant Wisdom Advanced Guide to, and why?" at bounding box center [381, 224] width 229 height 26
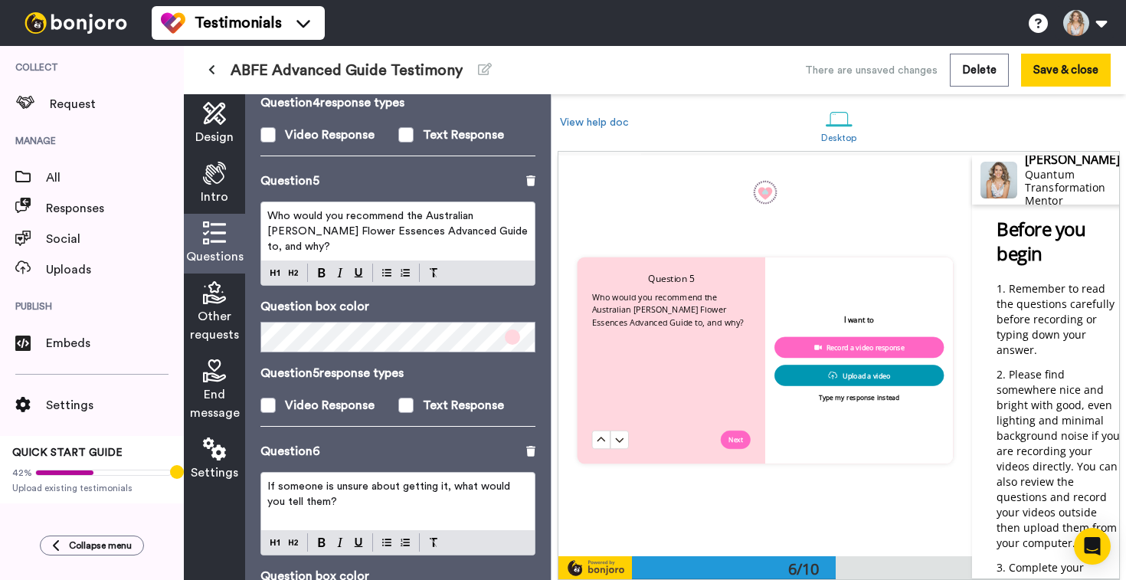
click at [436, 229] on span "Who would you recommend the Australian [PERSON_NAME] Flower Essences Advanced G…" at bounding box center [398, 231] width 263 height 41
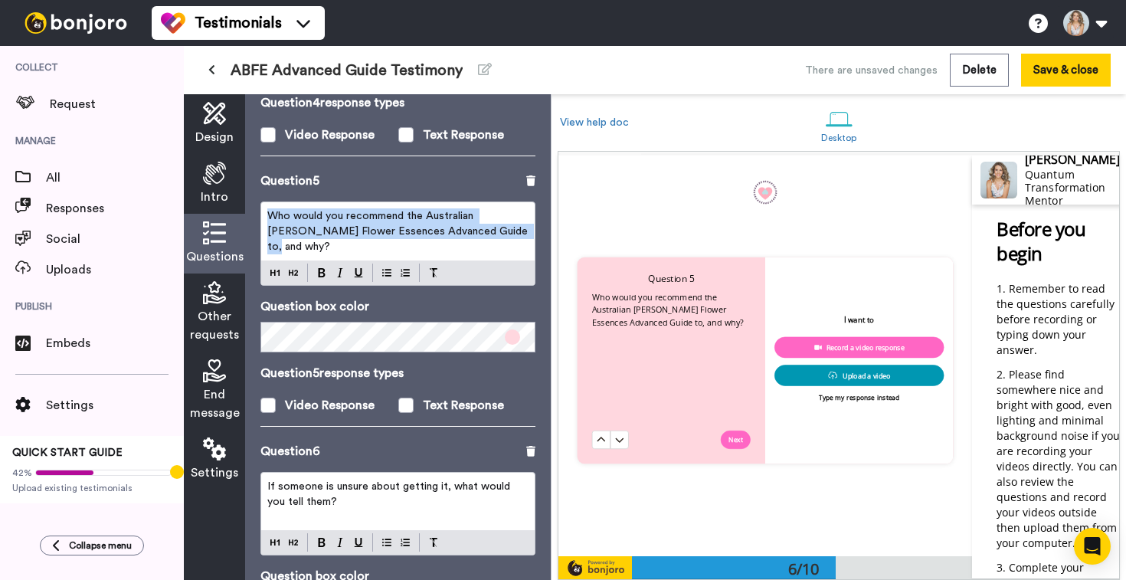
copy span "Who would you recommend the Australian [PERSON_NAME] Flower Essences Advanced G…"
click at [212, 70] on icon at bounding box center [211, 69] width 7 height 11
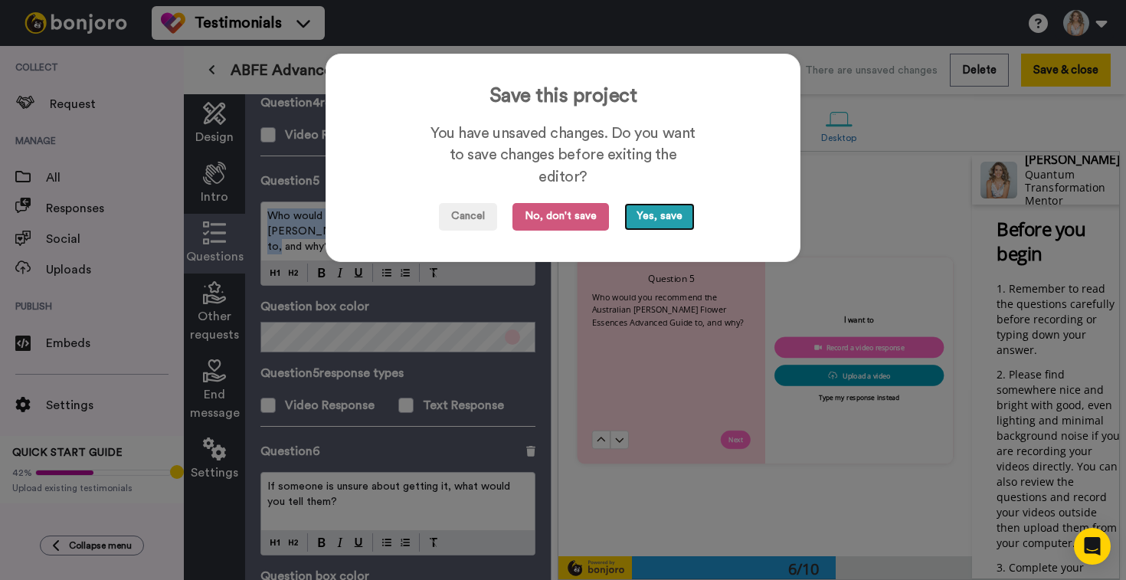
click at [651, 217] on button "Yes, save" at bounding box center [659, 217] width 70 height 28
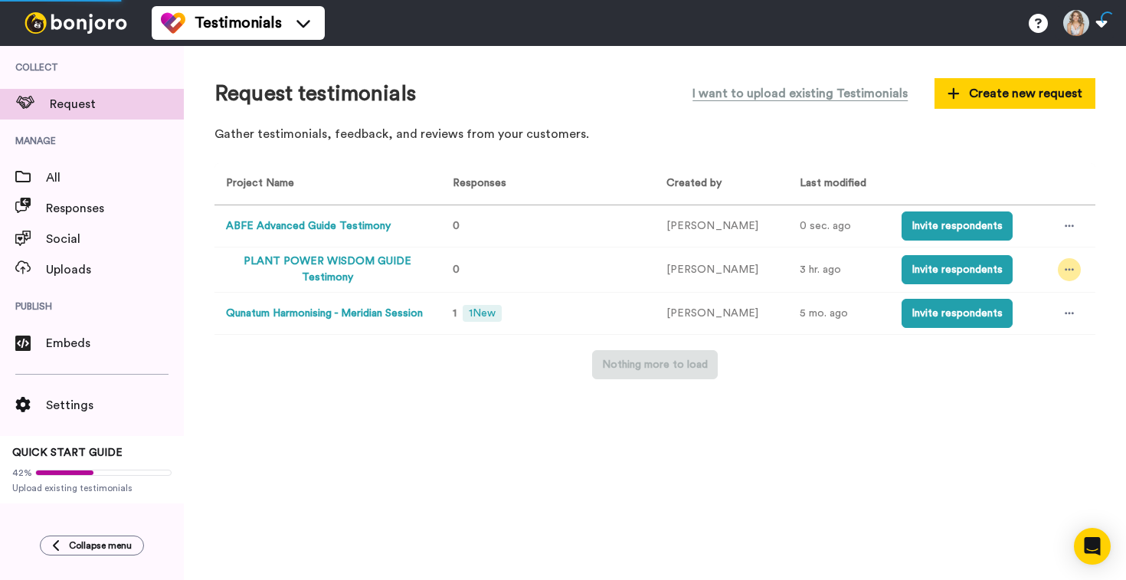
click at [1059, 269] on div at bounding box center [1069, 269] width 23 height 23
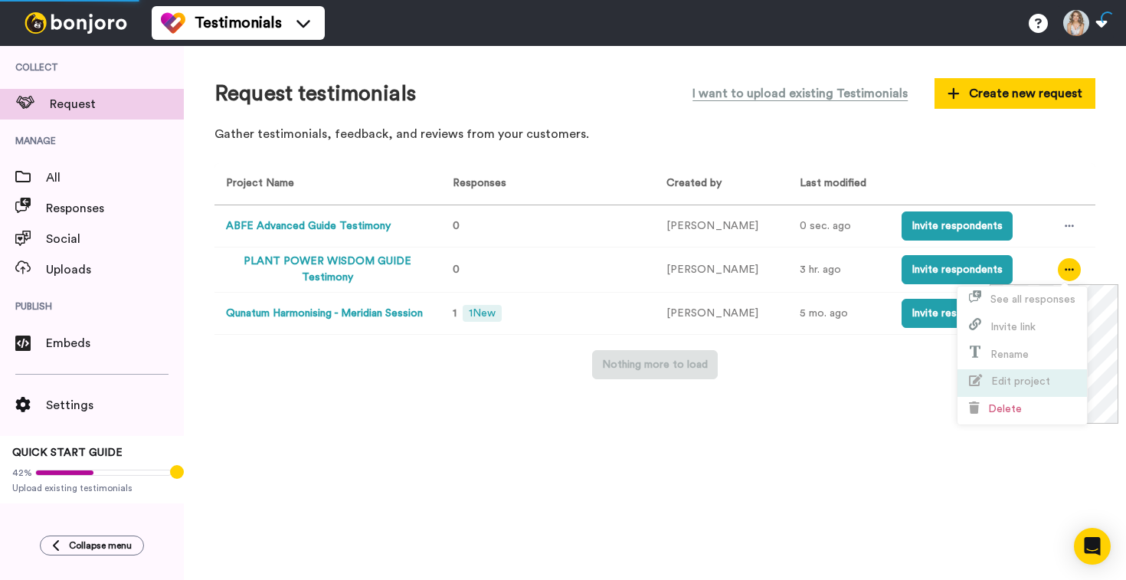
click at [1003, 382] on span "Edit project" at bounding box center [1020, 381] width 59 height 11
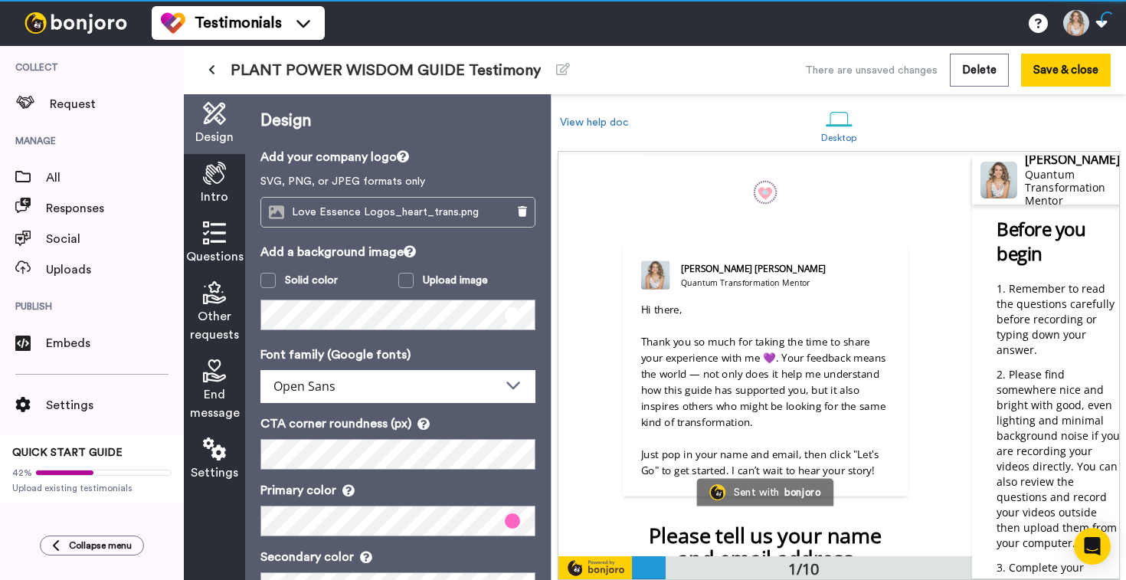
scroll to position [1, 0]
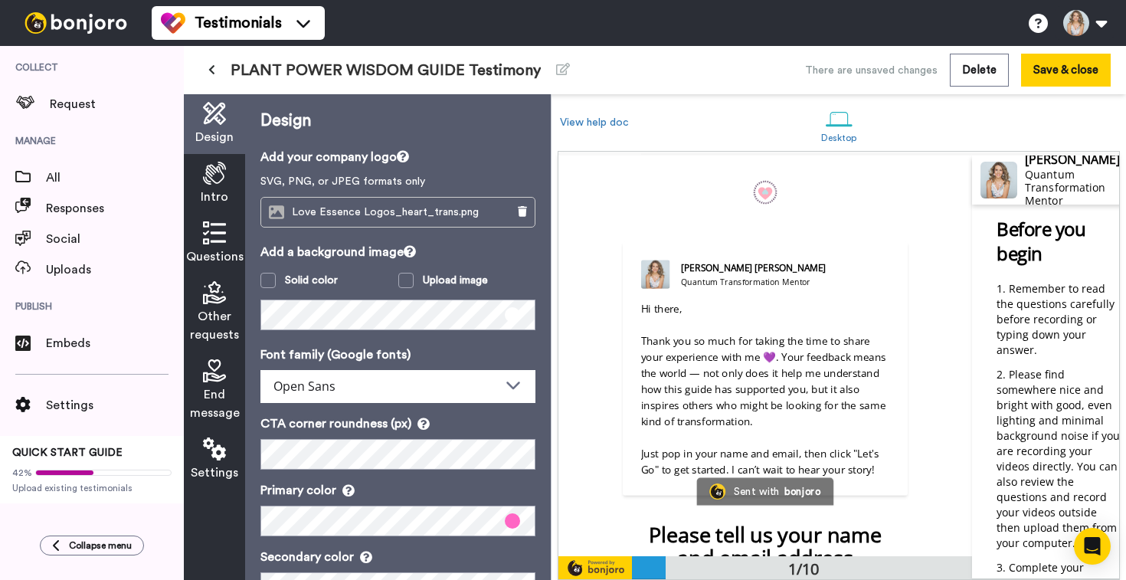
click at [221, 248] on span "Questions" at bounding box center [214, 256] width 57 height 18
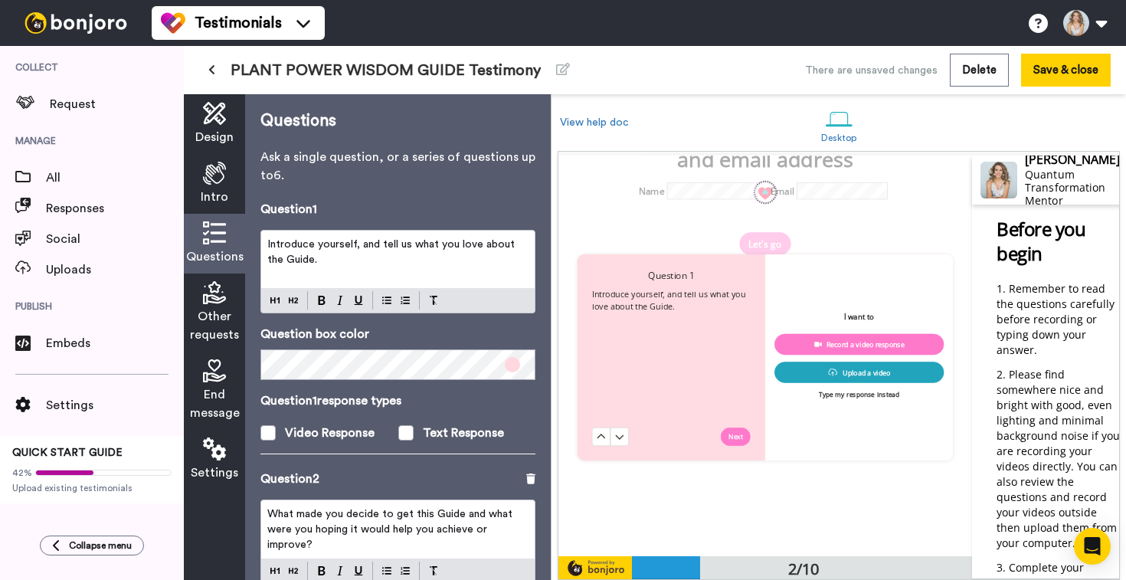
scroll to position [400, 0]
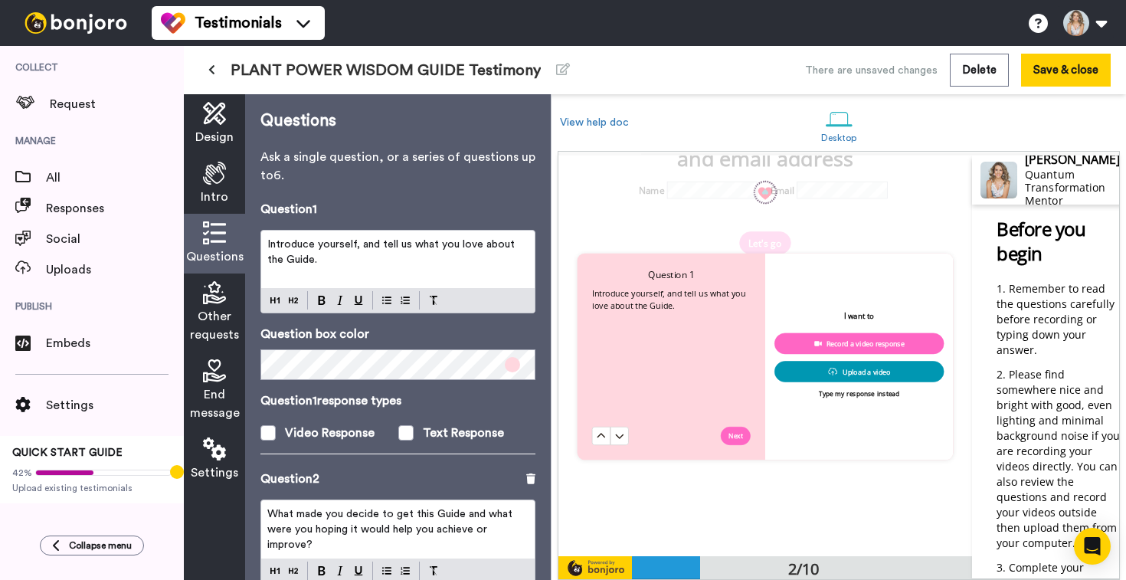
click at [406, 253] on p "Introduce yourself, and tell us what you love about the Guide." at bounding box center [397, 252] width 261 height 31
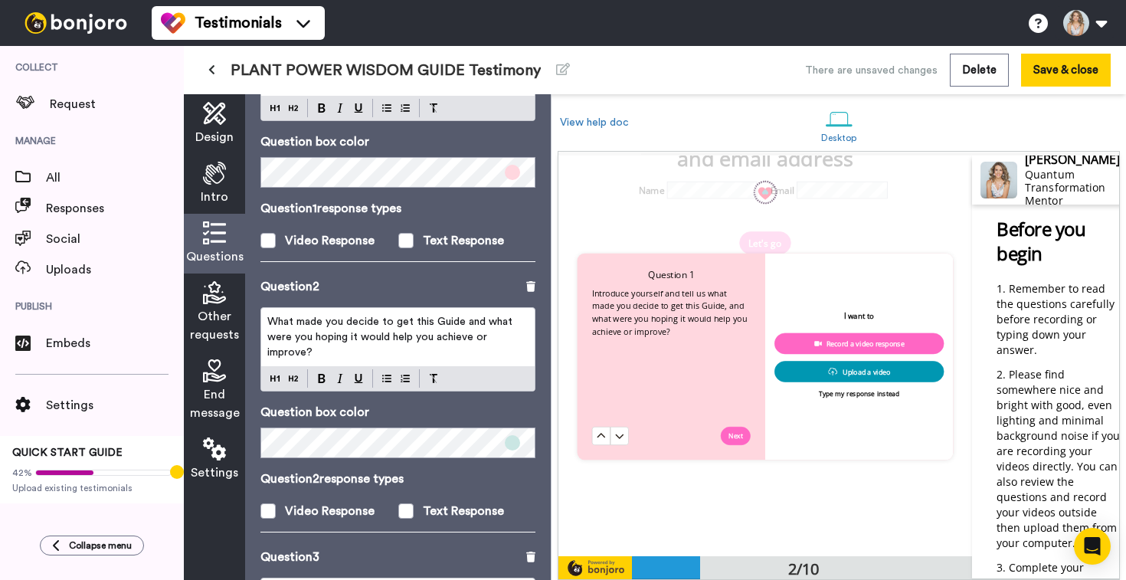
scroll to position [211, 0]
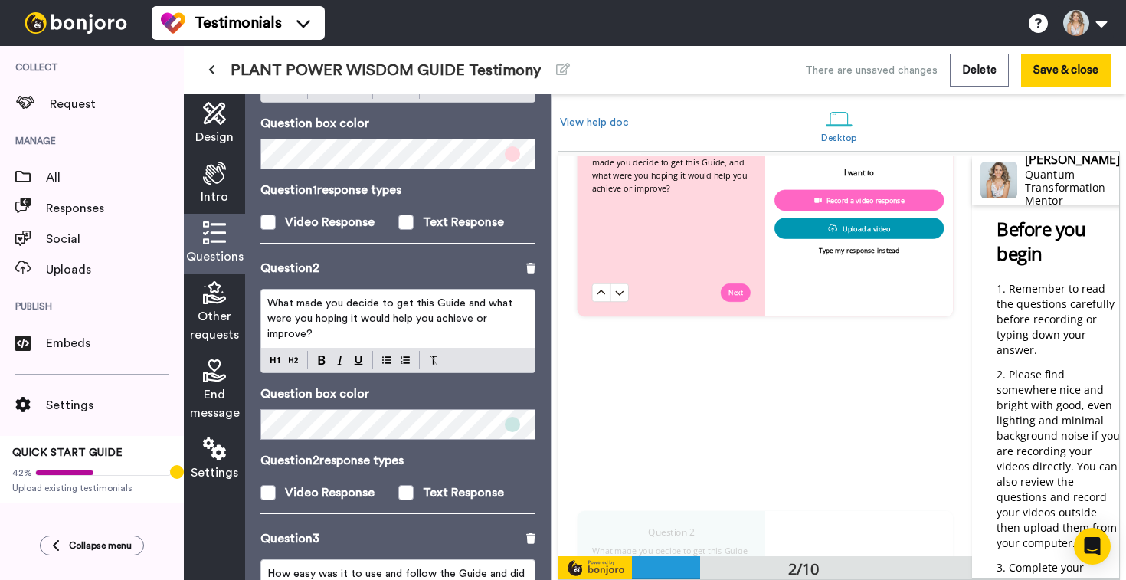
click at [340, 319] on span "What made you decide to get this Guide and what were you hoping it would help y…" at bounding box center [391, 318] width 248 height 41
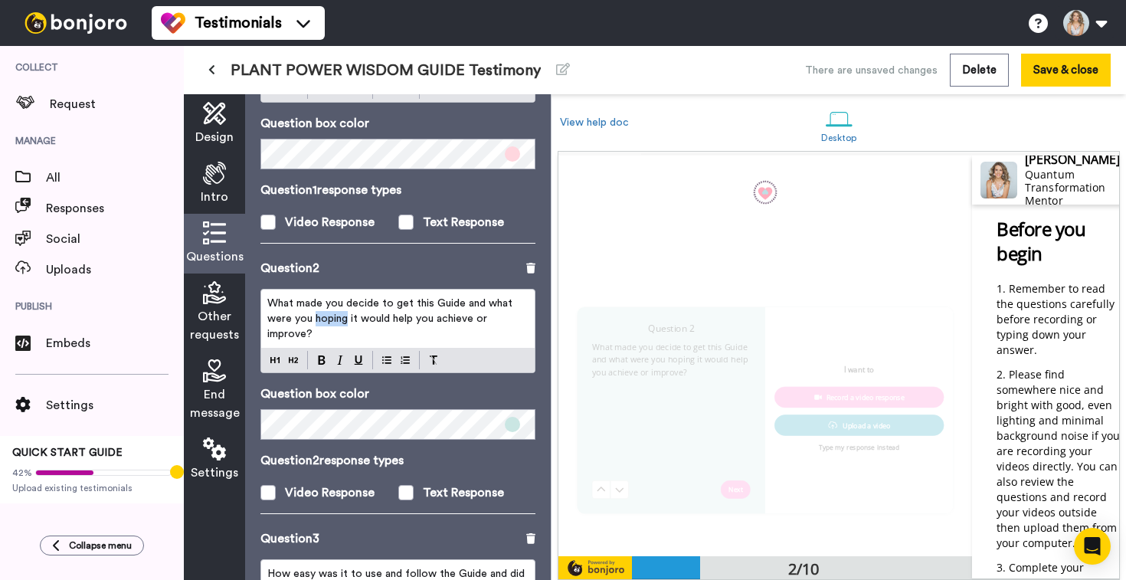
click at [340, 319] on span "What made you decide to get this Guide and what were you hoping it would help y…" at bounding box center [391, 318] width 248 height 41
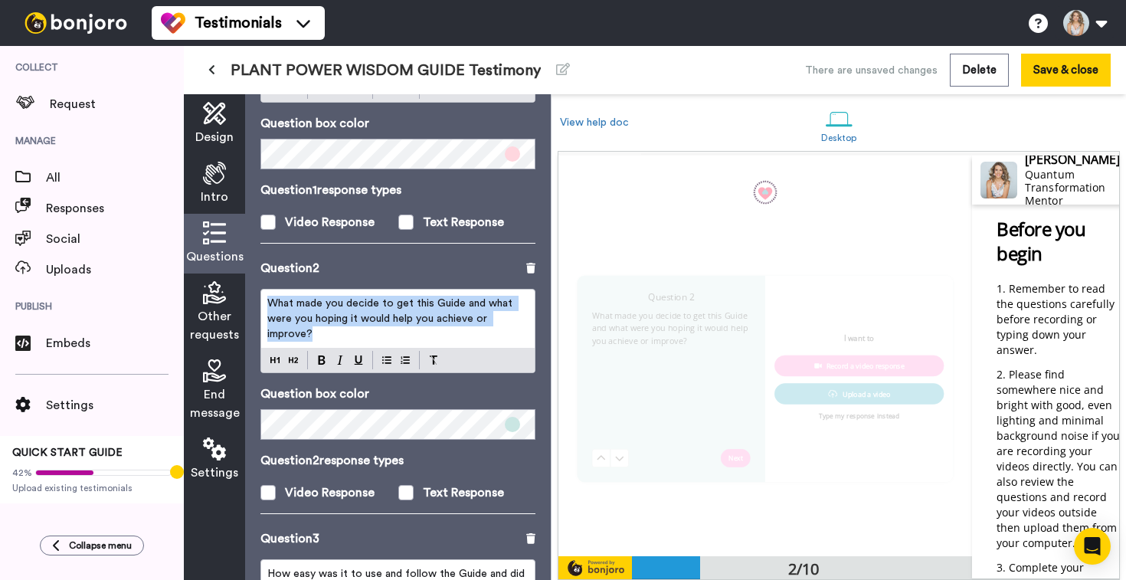
click at [340, 319] on span "What made you decide to get this Guide and what were you hoping it would help y…" at bounding box center [391, 318] width 248 height 41
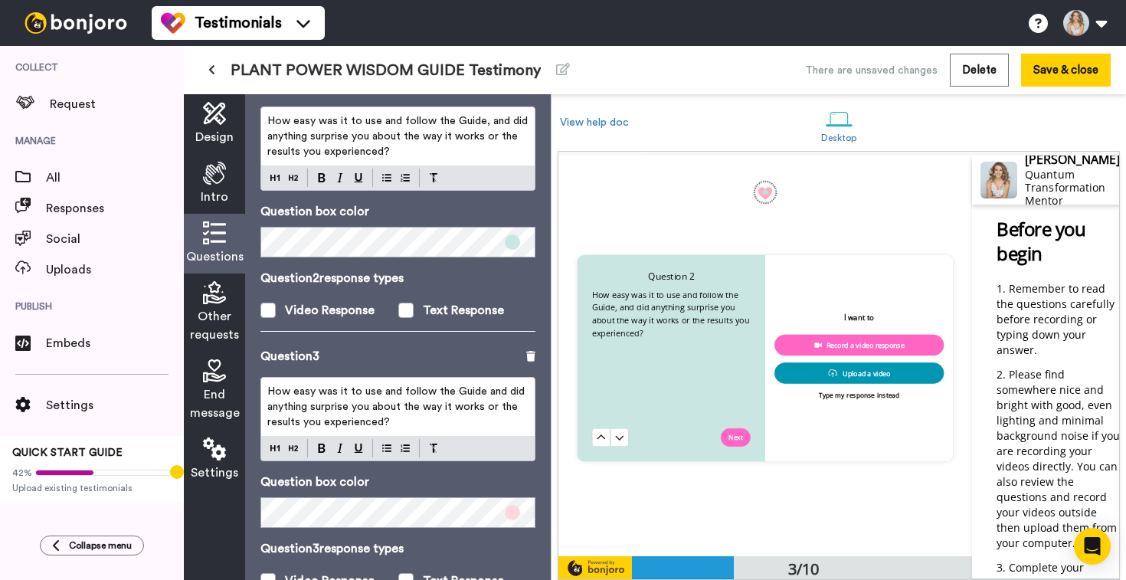
scroll to position [401, 0]
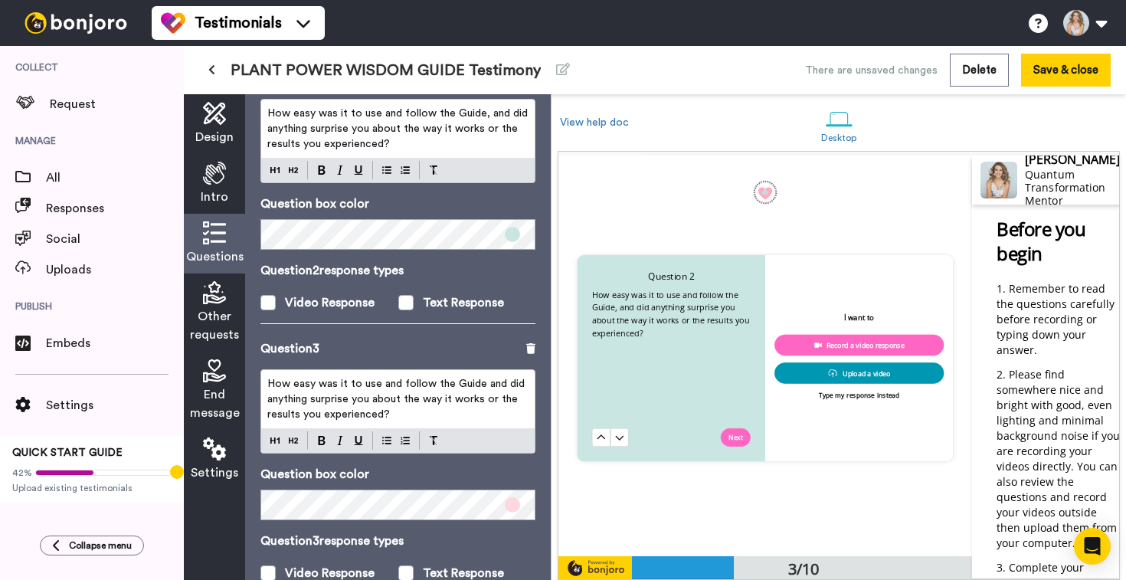
click at [368, 399] on span "How easy was it to use and follow the Guide and did anything surprise you about…" at bounding box center [397, 398] width 260 height 41
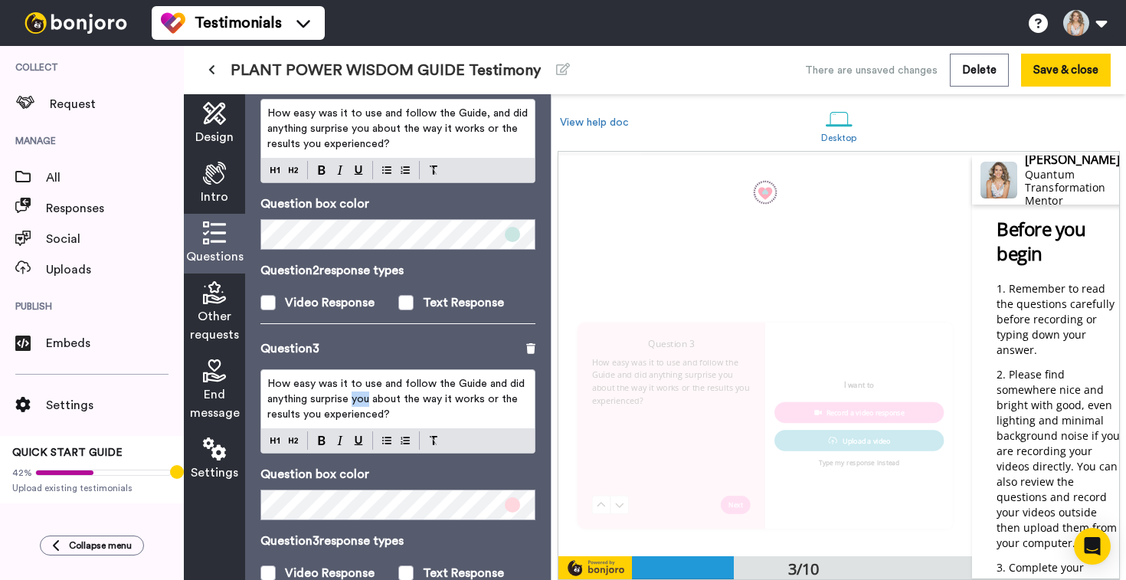
click at [368, 399] on span "How easy was it to use and follow the Guide and did anything surprise you about…" at bounding box center [397, 398] width 260 height 41
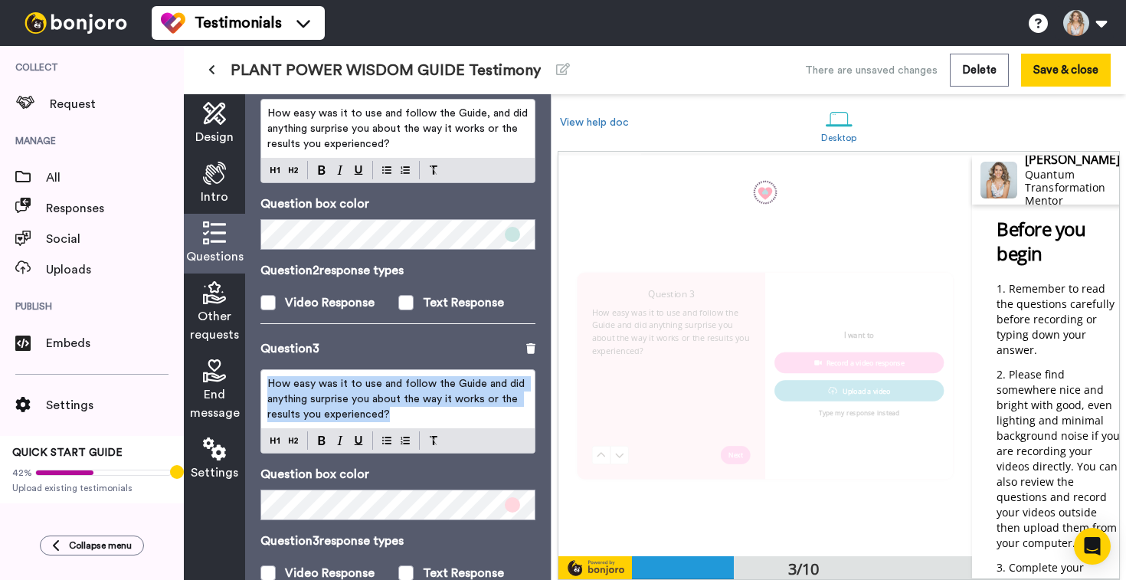
click at [368, 399] on span "How easy was it to use and follow the Guide and did anything surprise you about…" at bounding box center [397, 398] width 260 height 41
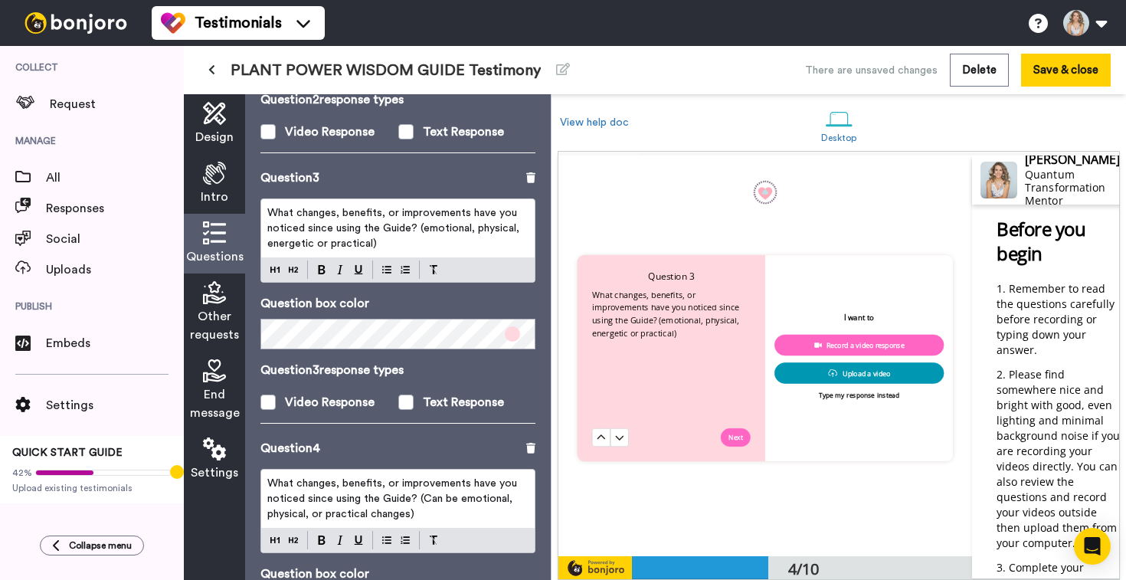
scroll to position [690, 0]
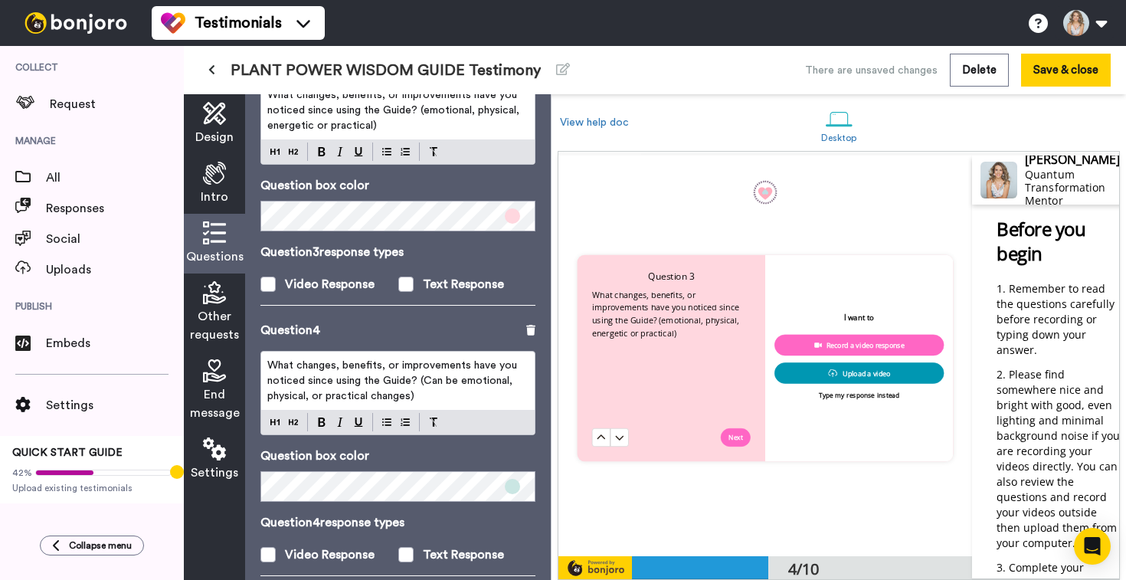
click at [365, 374] on p "What changes, benefits, or improvements have you noticed since using the Guide?…" at bounding box center [397, 381] width 261 height 46
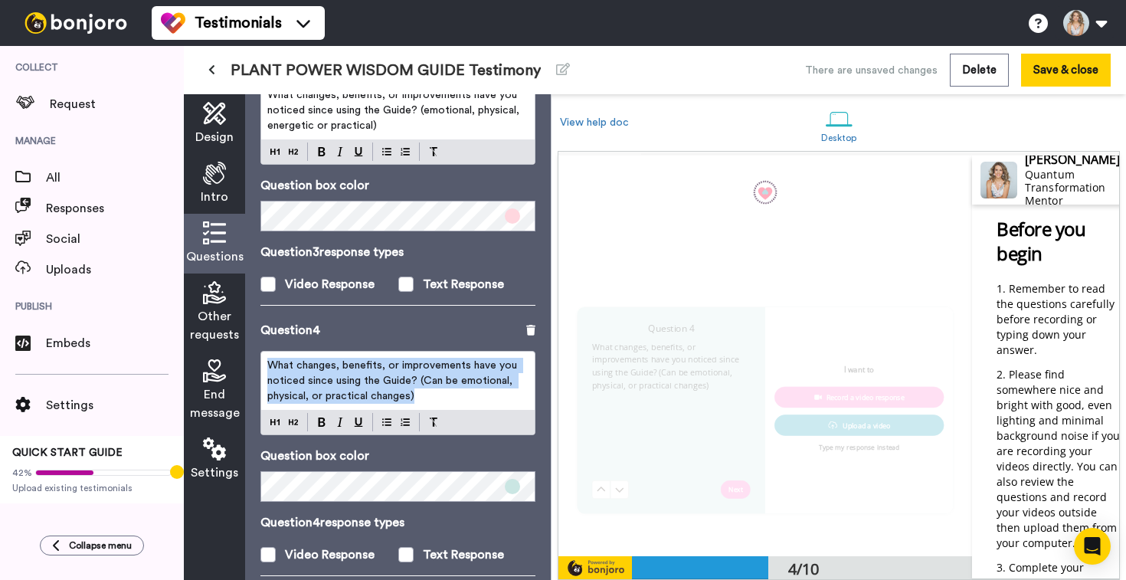
click at [365, 374] on p "What changes, benefits, or improvements have you noticed since using the Guide?…" at bounding box center [397, 381] width 261 height 46
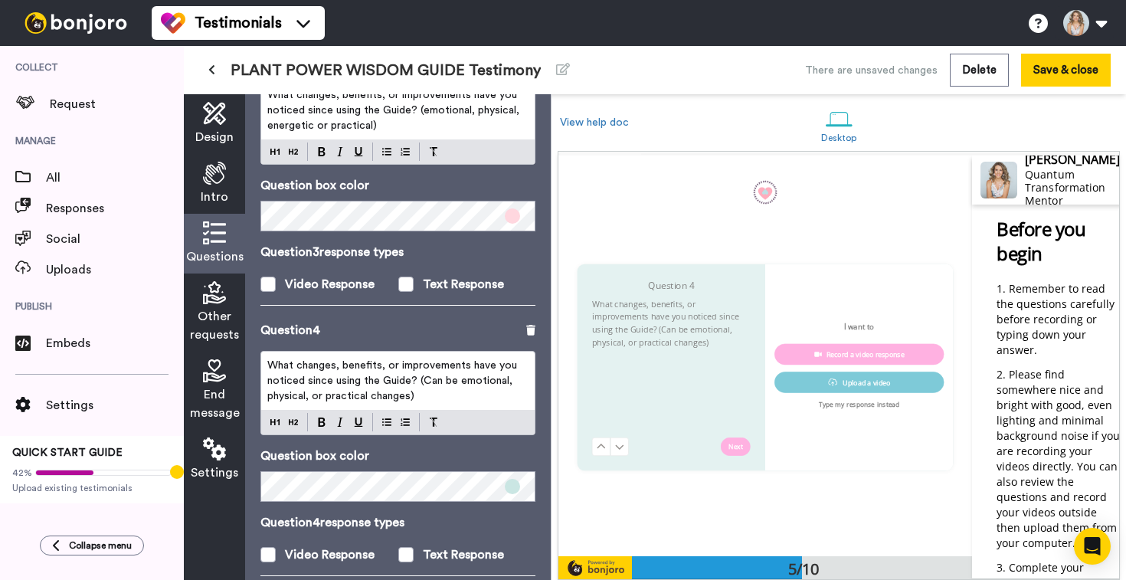
click at [365, 374] on p "What changes, benefits, or improvements have you noticed since using the Guide?…" at bounding box center [397, 381] width 261 height 46
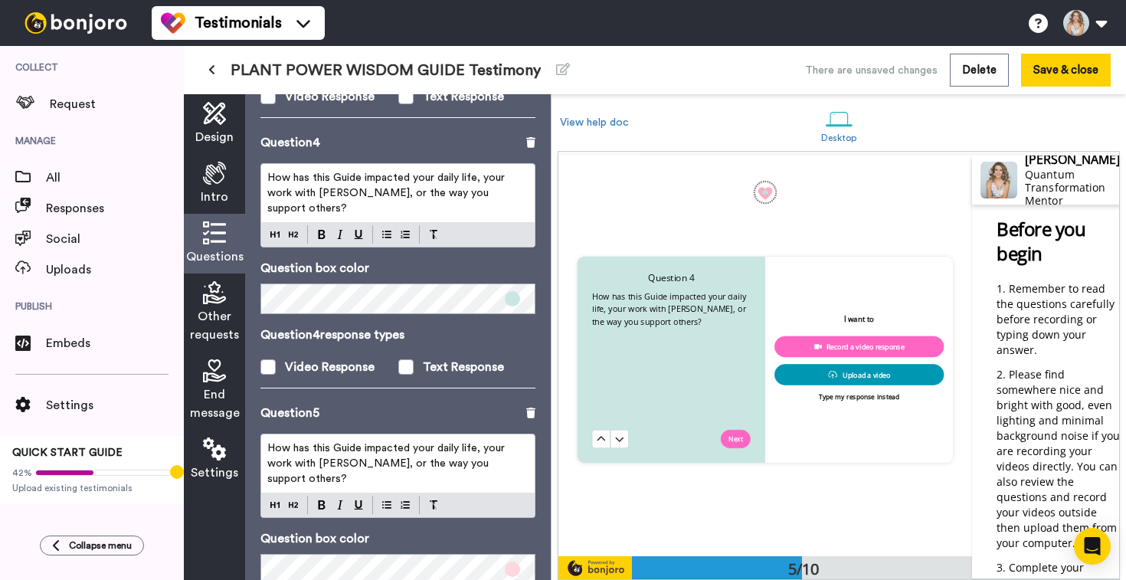
scroll to position [924, 0]
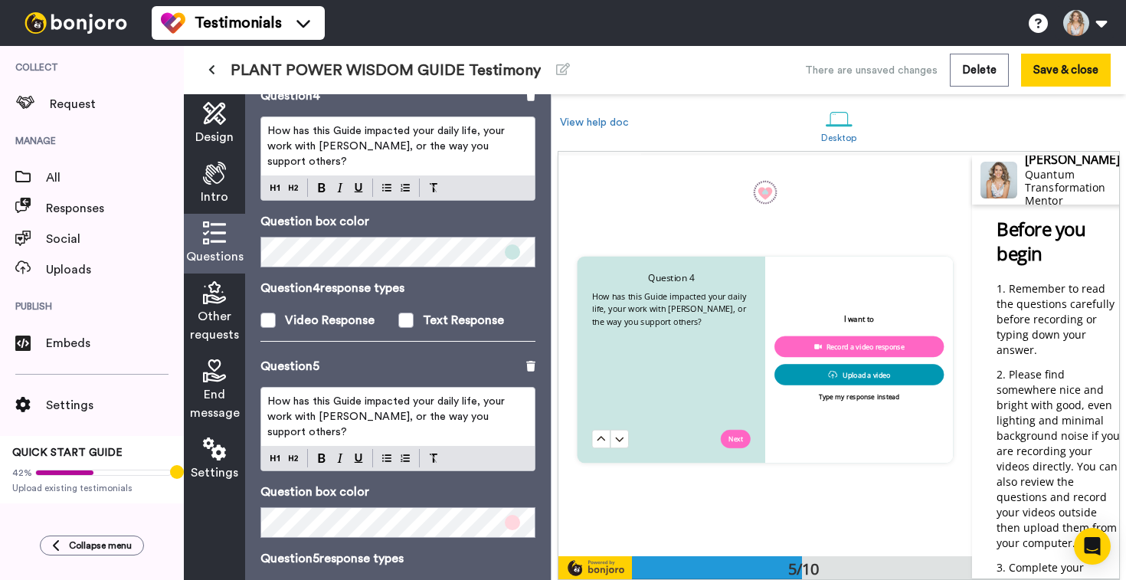
click at [415, 383] on div "Question 5 How has this Guide impacted your daily life, your work with [PERSON_…" at bounding box center [397, 492] width 275 height 270
click at [401, 409] on p "How has this Guide impacted your daily life, your work with [PERSON_NAME], or t…" at bounding box center [397, 417] width 261 height 46
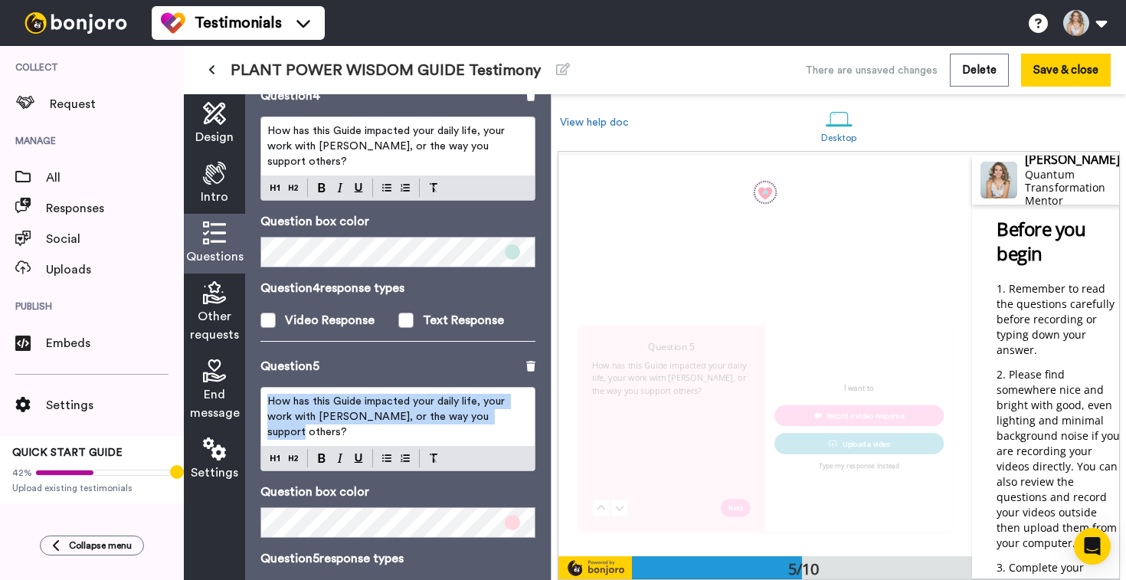
click at [401, 409] on p "How has this Guide impacted your daily life, your work with [PERSON_NAME], or t…" at bounding box center [397, 417] width 261 height 46
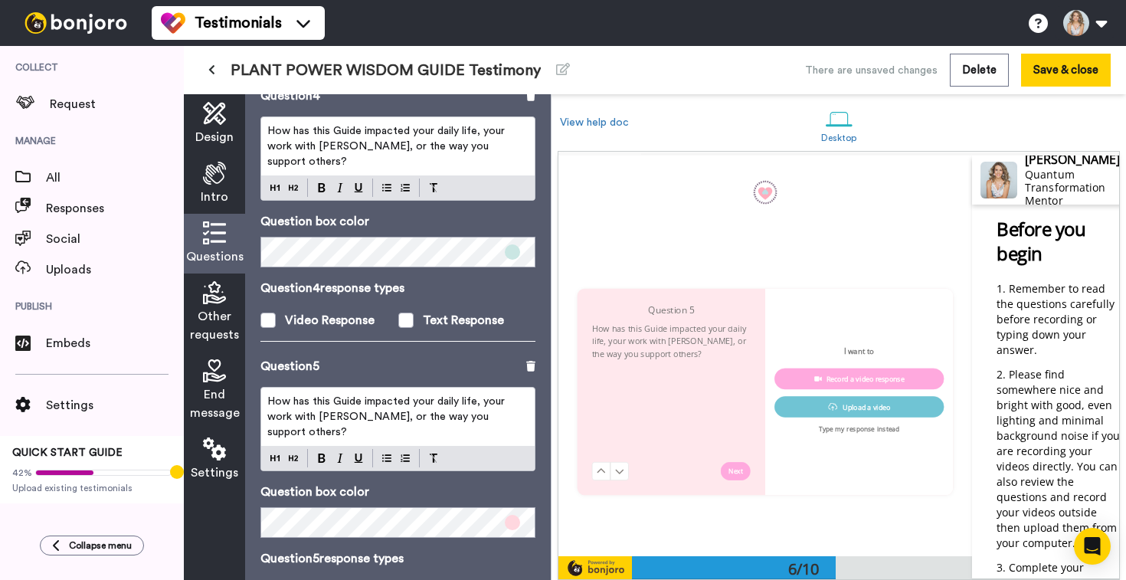
click at [401, 409] on p "How has this Guide impacted your daily life, your work with [PERSON_NAME], or t…" at bounding box center [397, 417] width 261 height 46
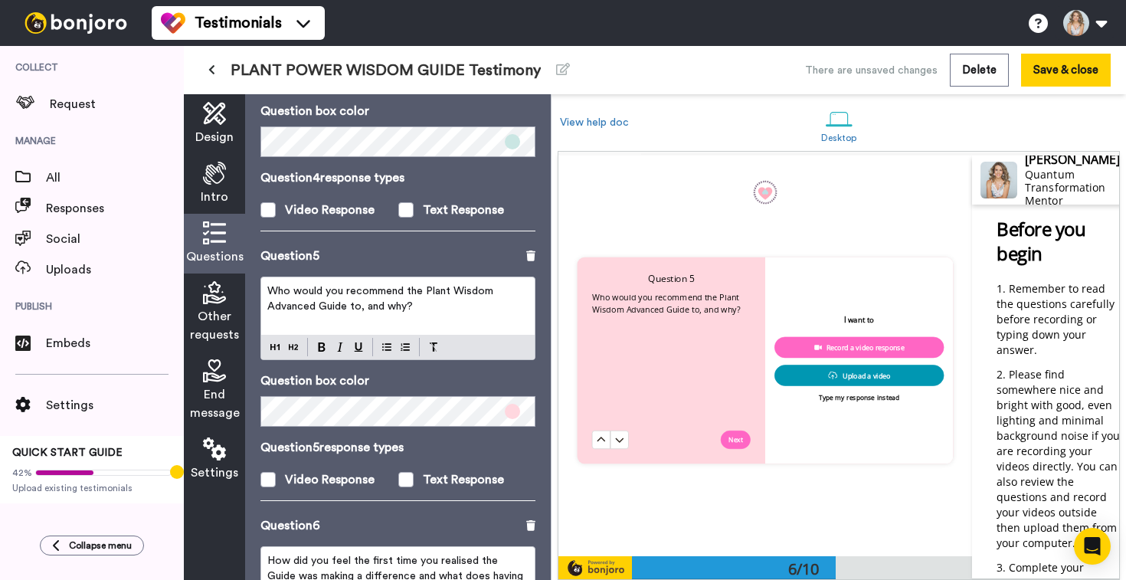
scroll to position [1097, 0]
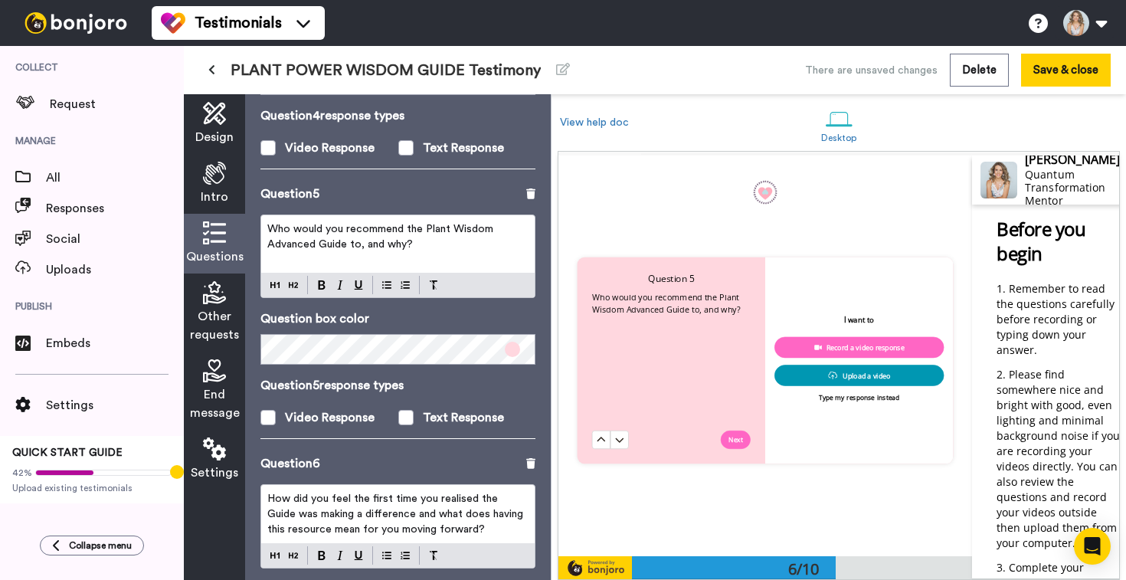
click at [344, 502] on span "How did you feel the first time you realised the Guide was making a difference …" at bounding box center [396, 513] width 259 height 41
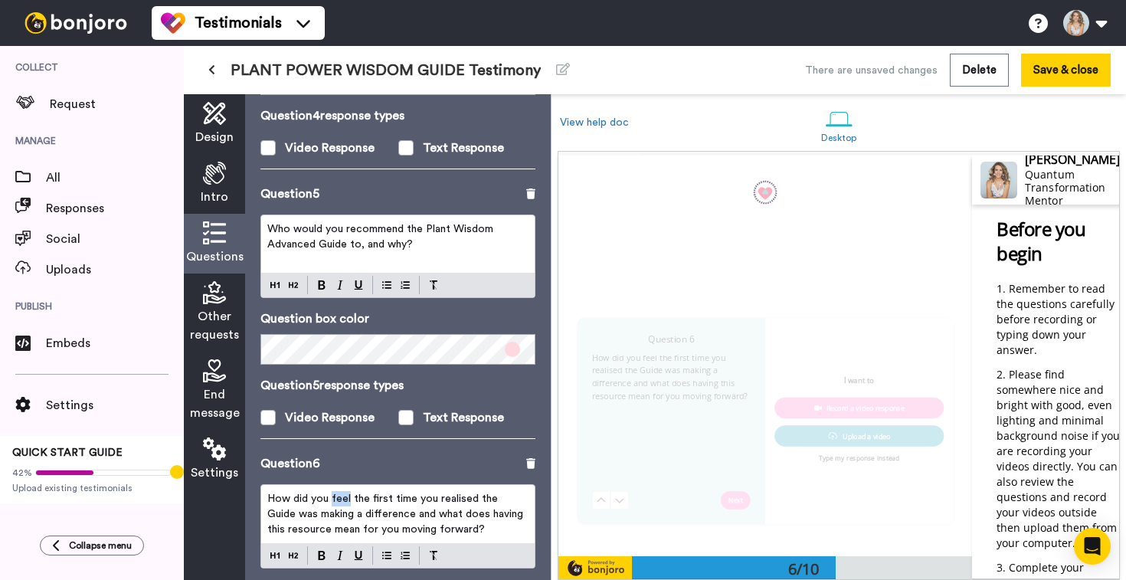
click at [344, 502] on span "How did you feel the first time you realised the Guide was making a difference …" at bounding box center [396, 513] width 259 height 41
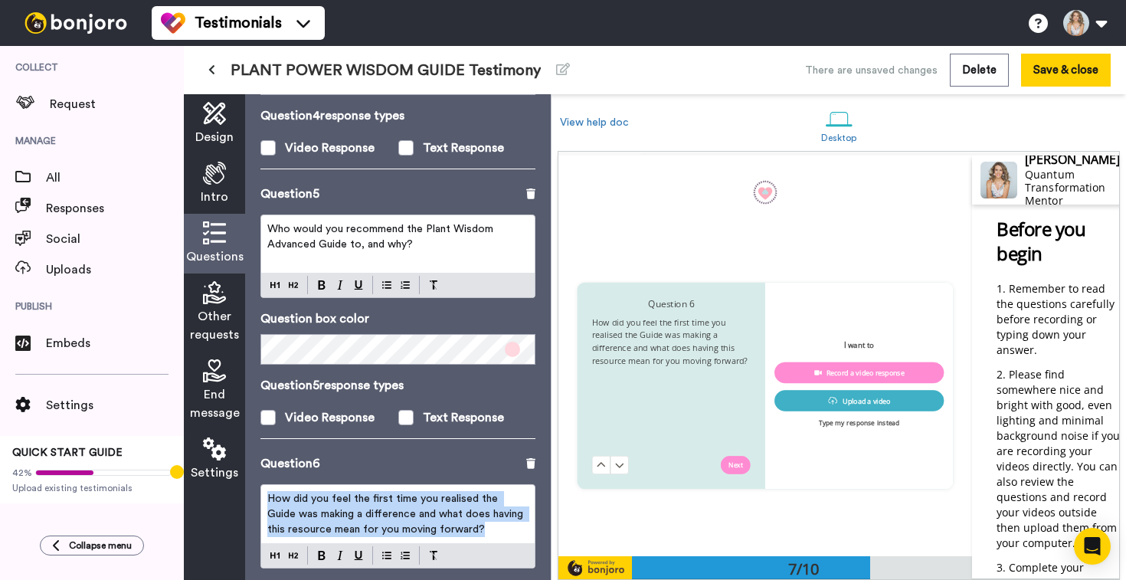
click at [344, 502] on span "How did you feel the first time you realised the Guide was making a difference …" at bounding box center [396, 513] width 259 height 41
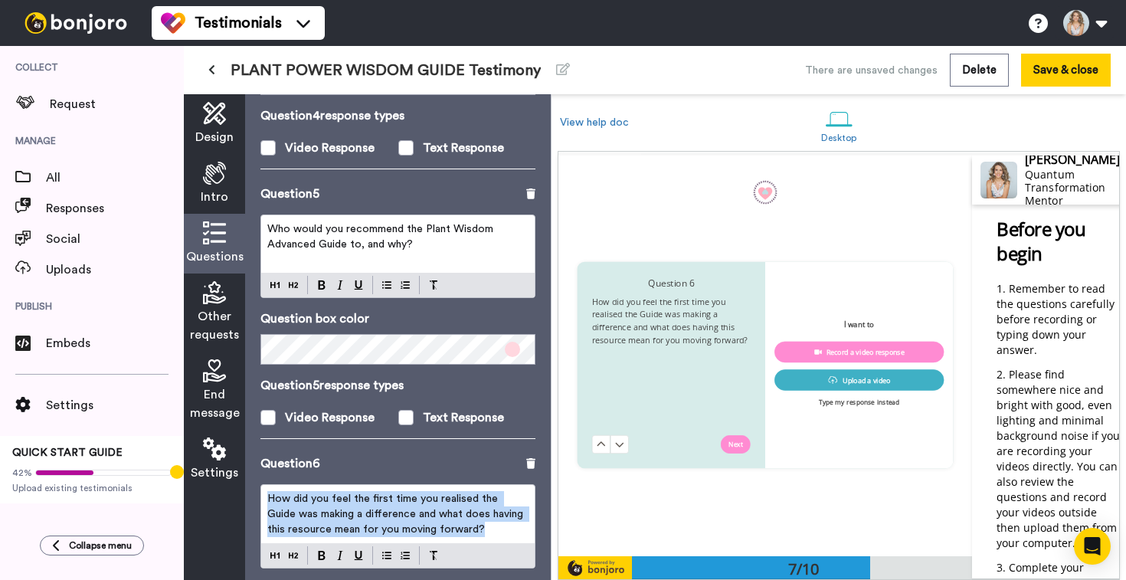
scroll to position [2396, 0]
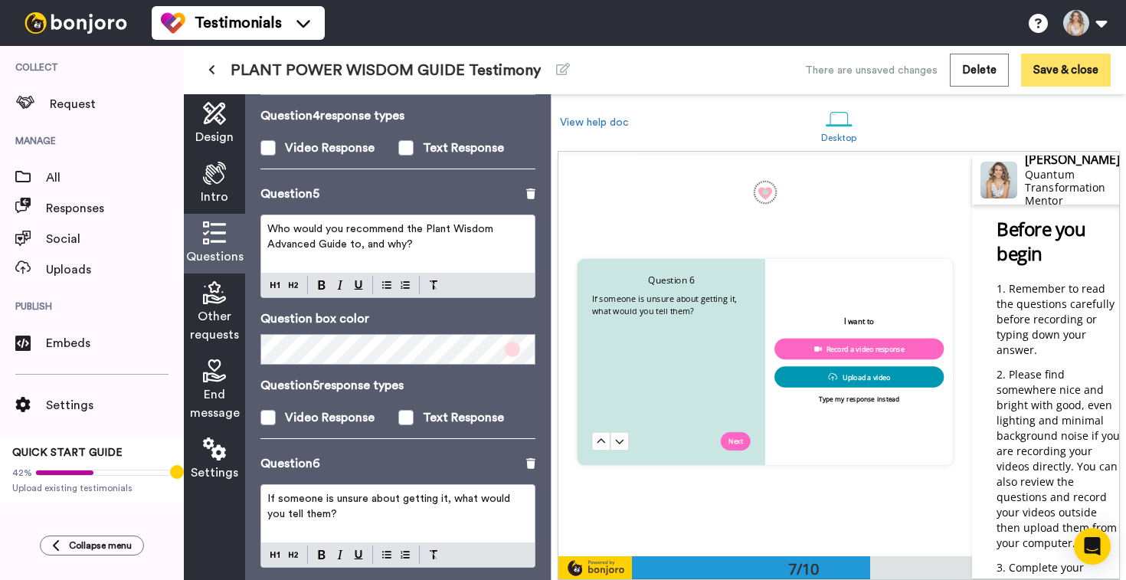
click at [1060, 76] on button "Save & close" at bounding box center [1066, 70] width 90 height 33
